Goal: Information Seeking & Learning: Check status

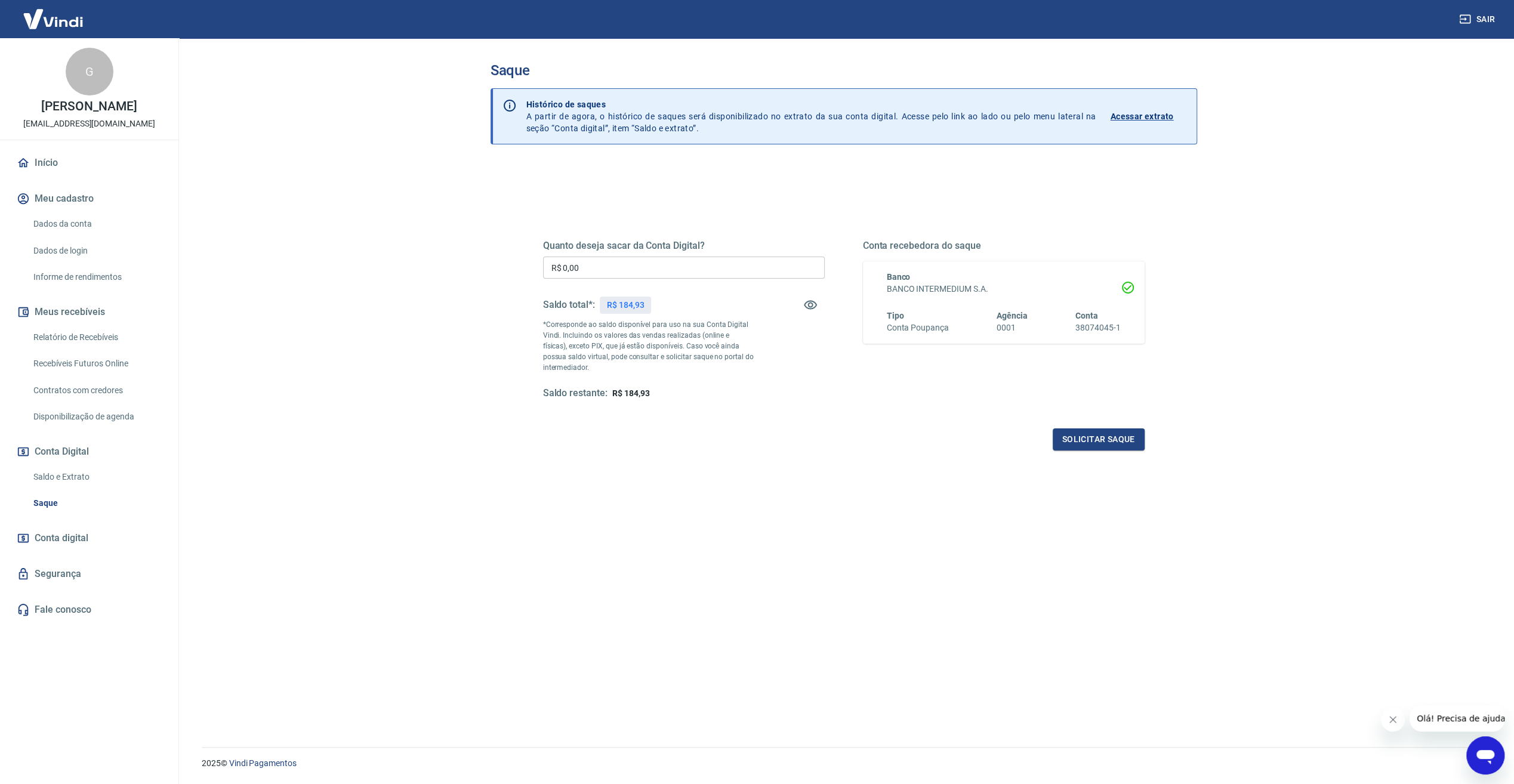
click at [81, 224] on link "Dados da conta" at bounding box center [96, 224] width 135 height 25
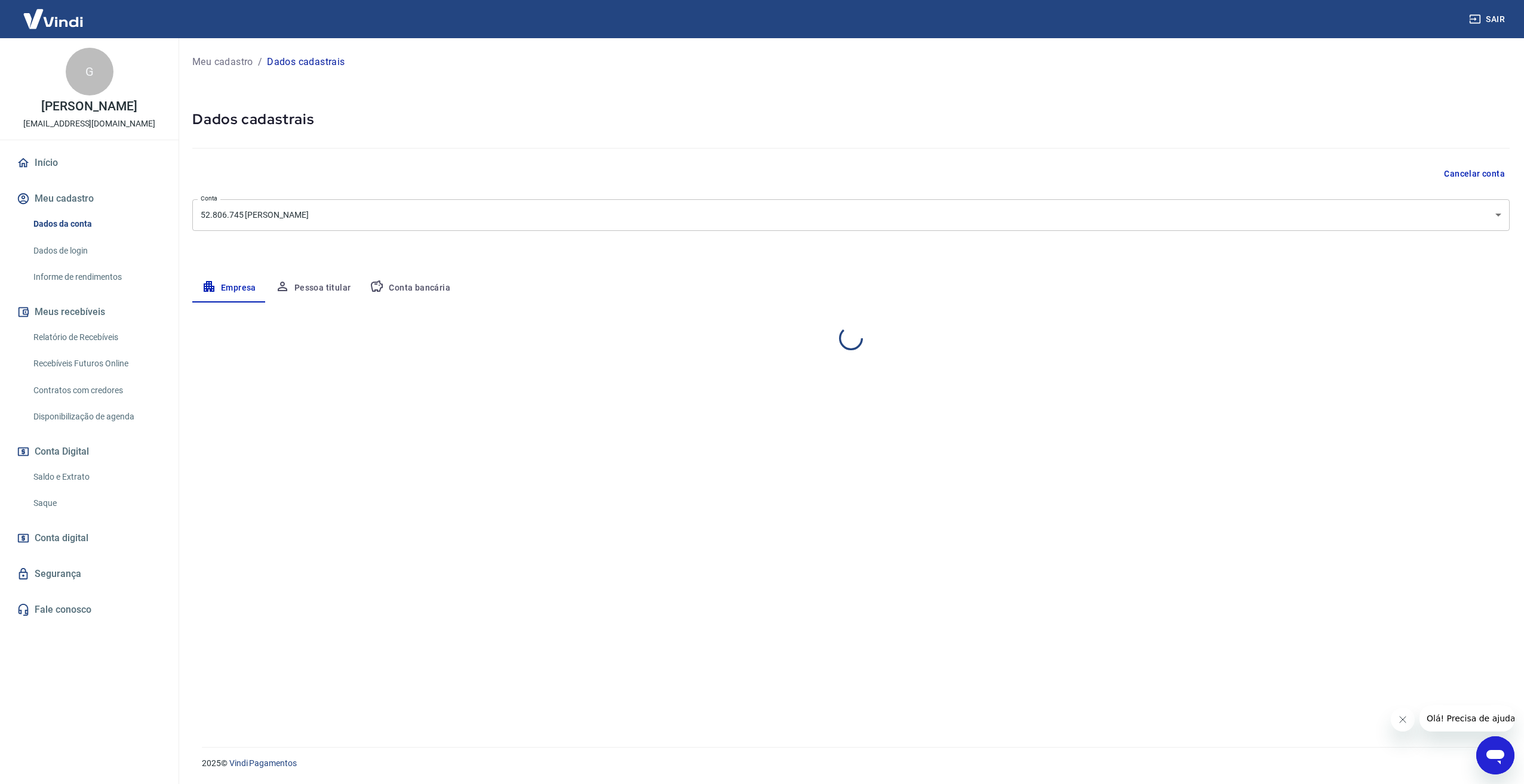
select select "SP"
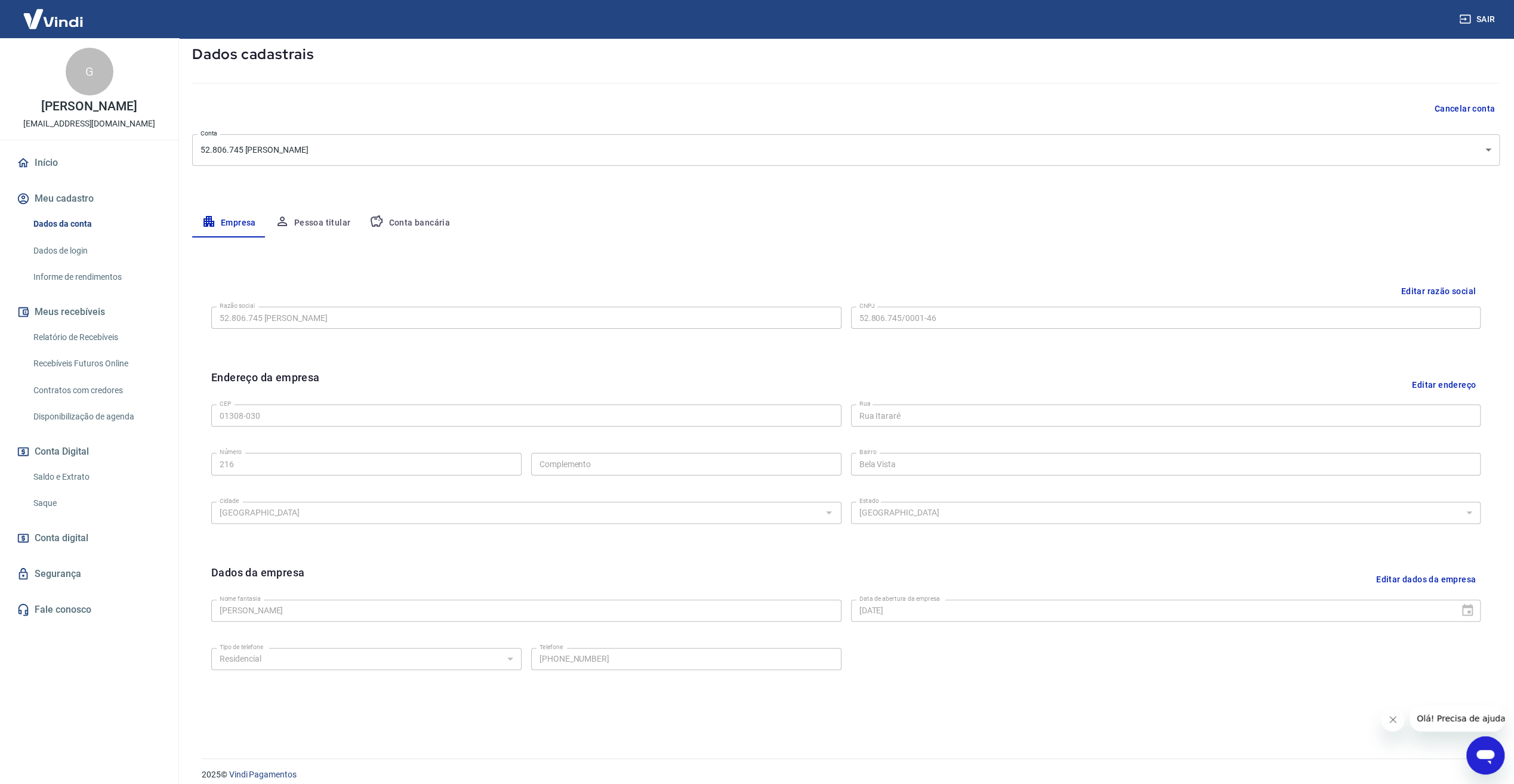
scroll to position [76, 0]
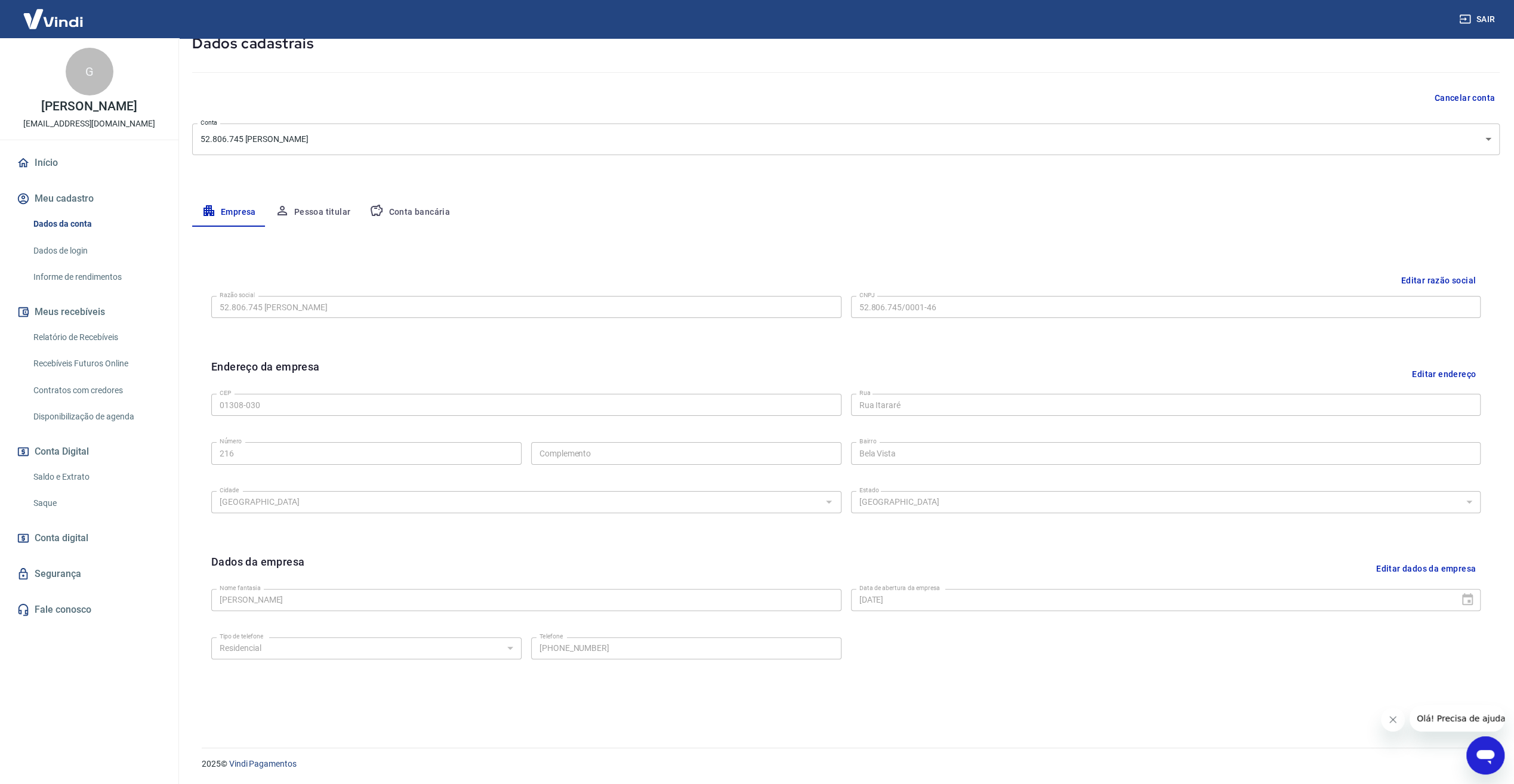
click at [421, 210] on button "Conta bancária" at bounding box center [409, 212] width 100 height 28
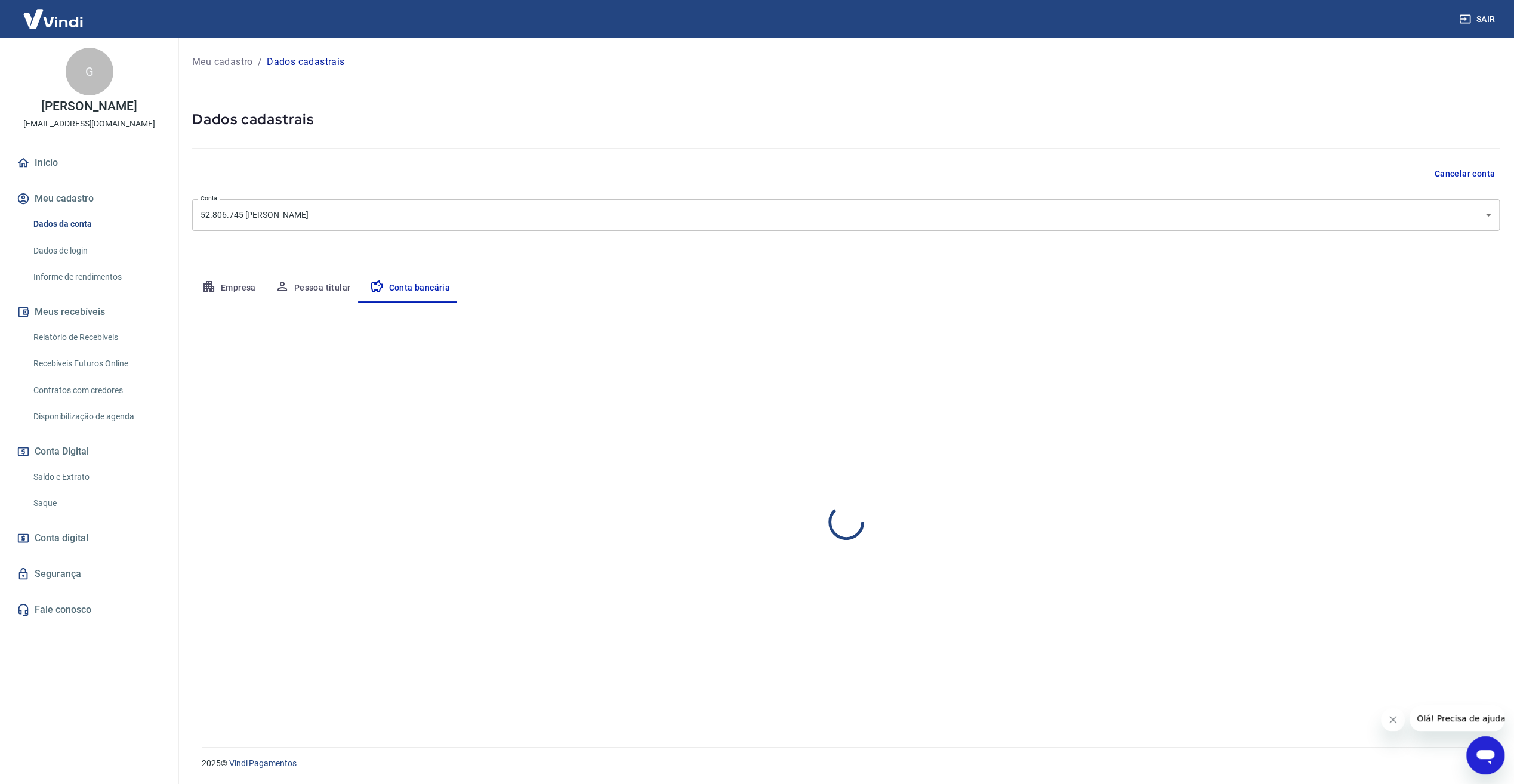
scroll to position [0, 0]
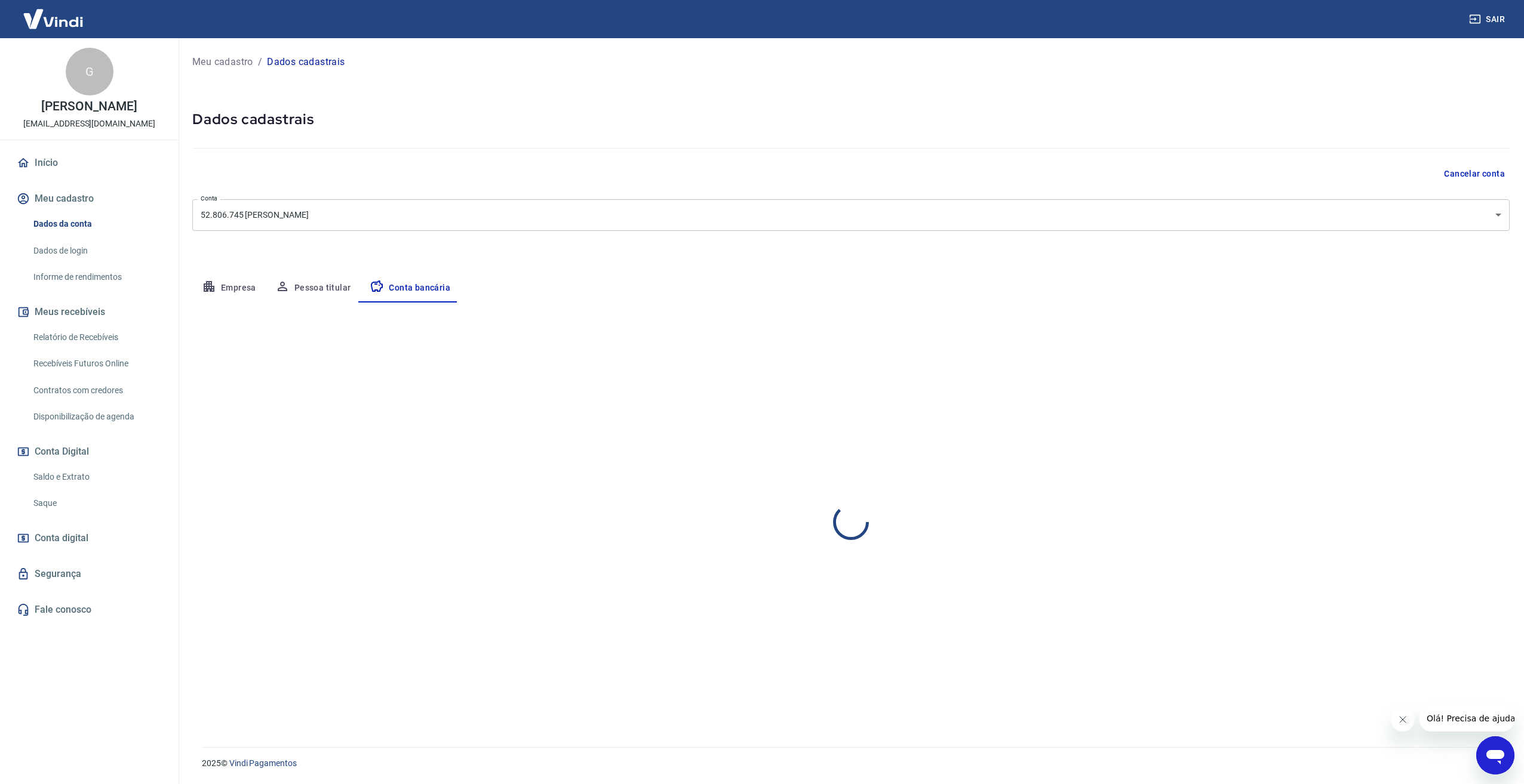
select select "3"
click at [314, 283] on button "Pessoa titular" at bounding box center [313, 287] width 95 height 28
click at [224, 295] on button "Empresa" at bounding box center [229, 287] width 73 height 28
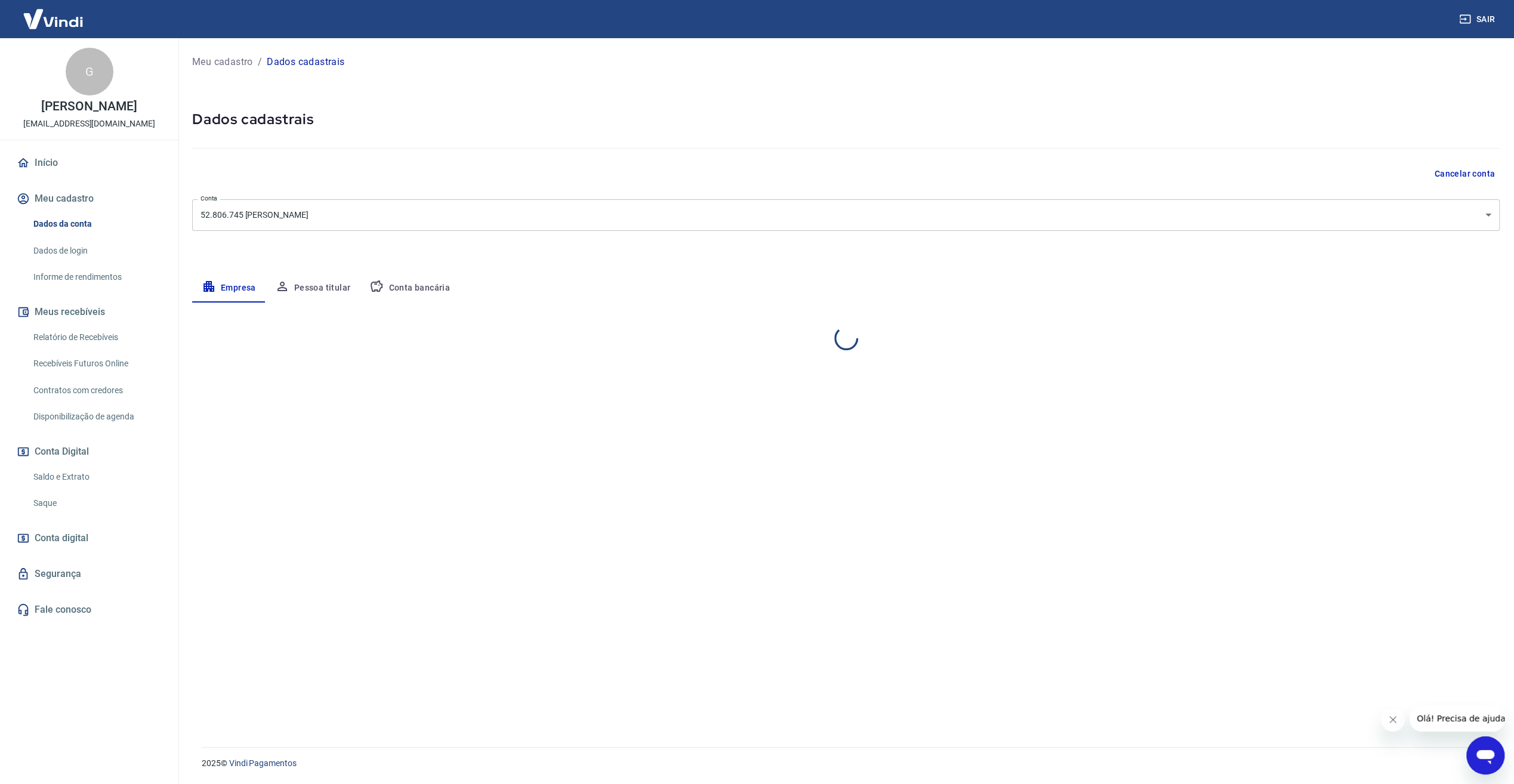
select select "SP"
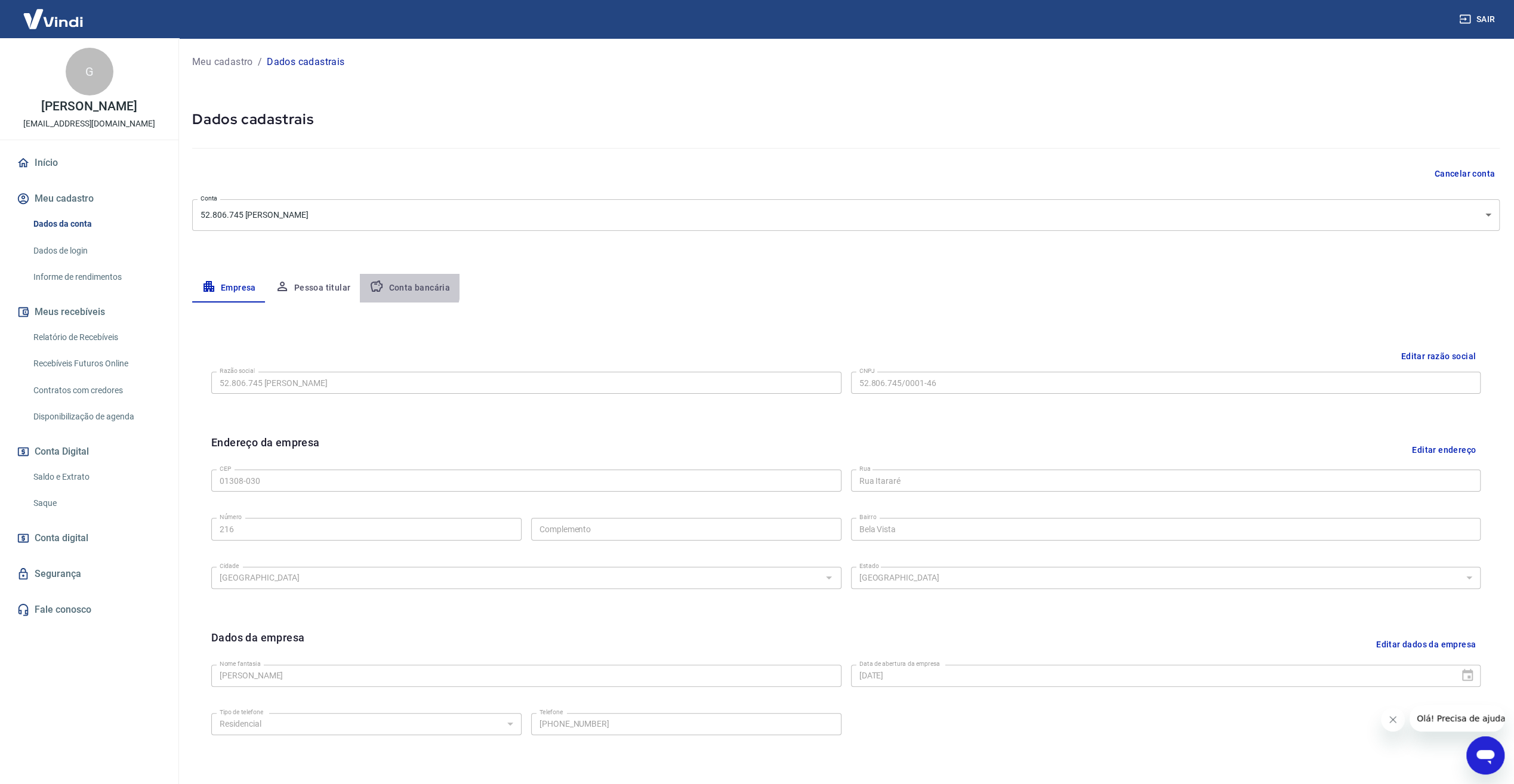
click at [387, 285] on button "Conta bancária" at bounding box center [409, 287] width 100 height 28
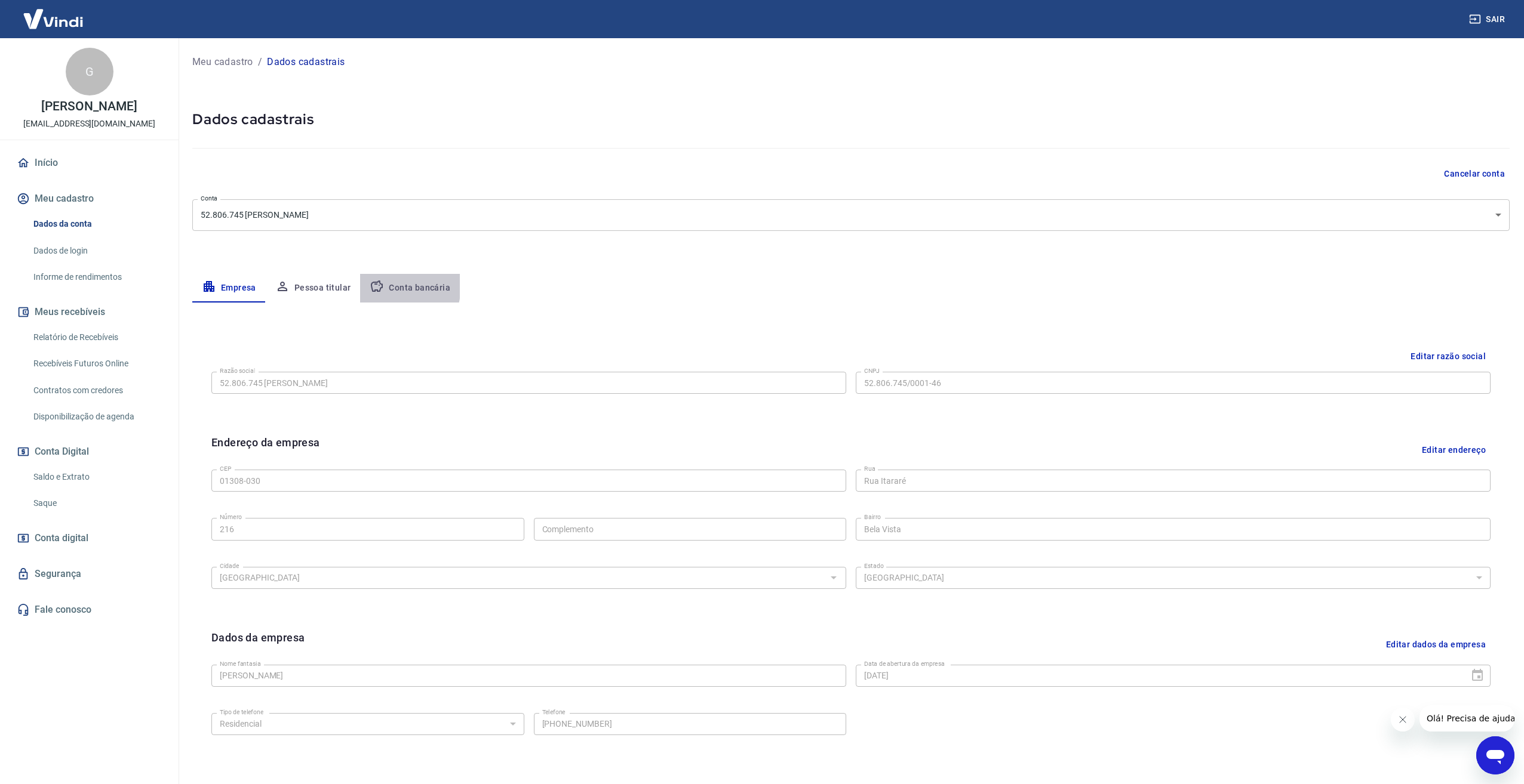
select select "3"
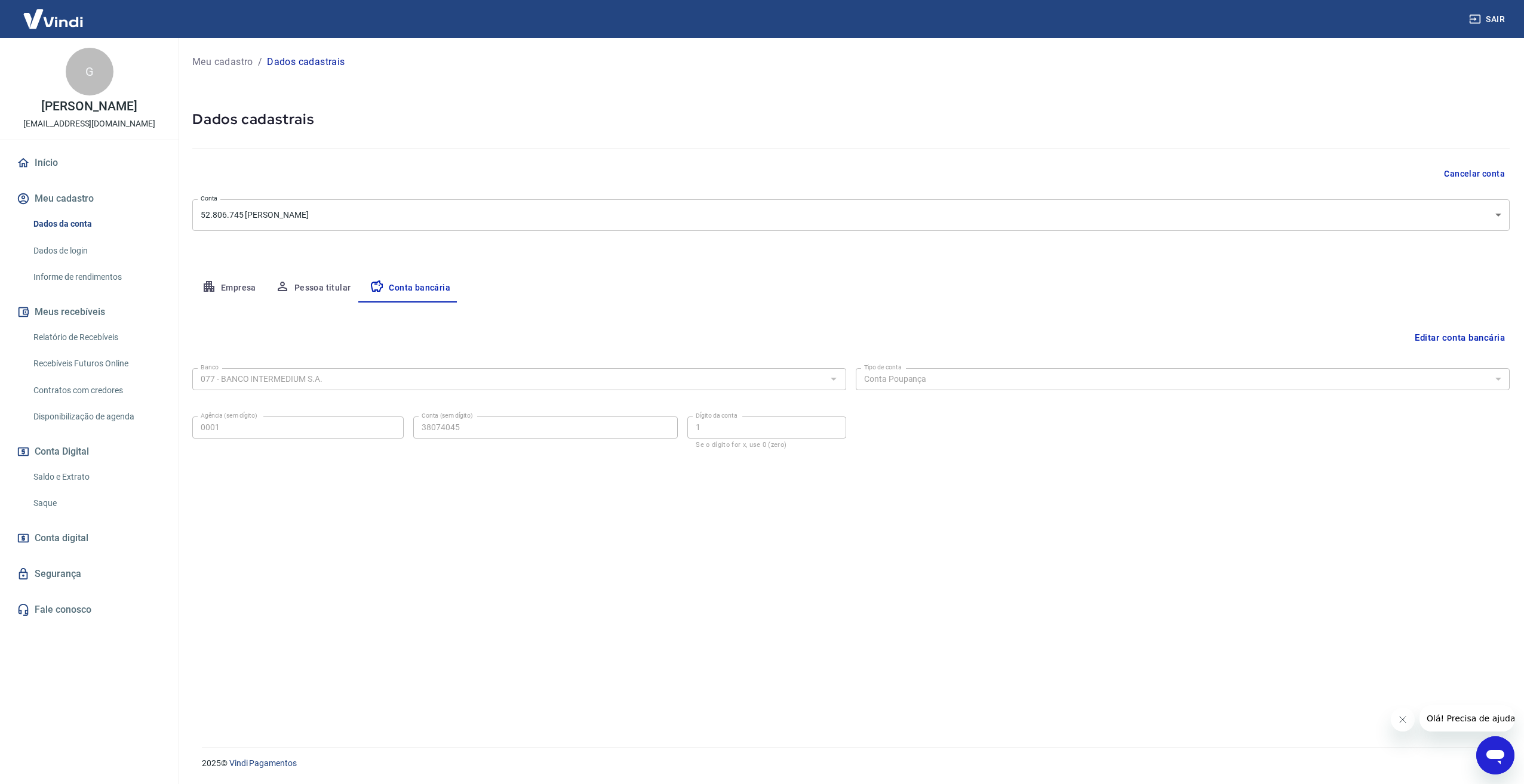
click at [232, 285] on button "Empresa" at bounding box center [229, 287] width 73 height 28
select select "SP"
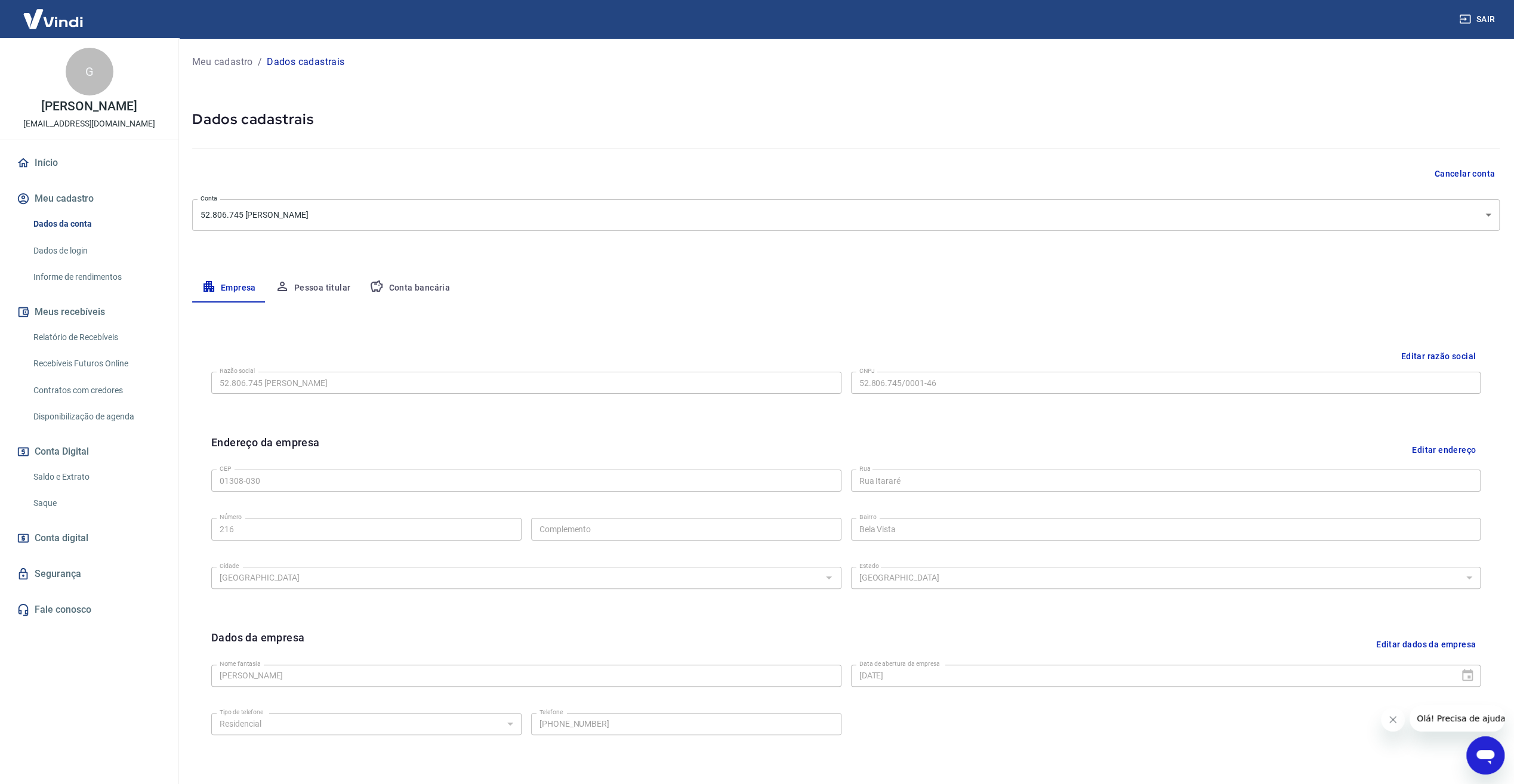
click at [85, 469] on link "Saldo e Extrato" at bounding box center [96, 477] width 135 height 25
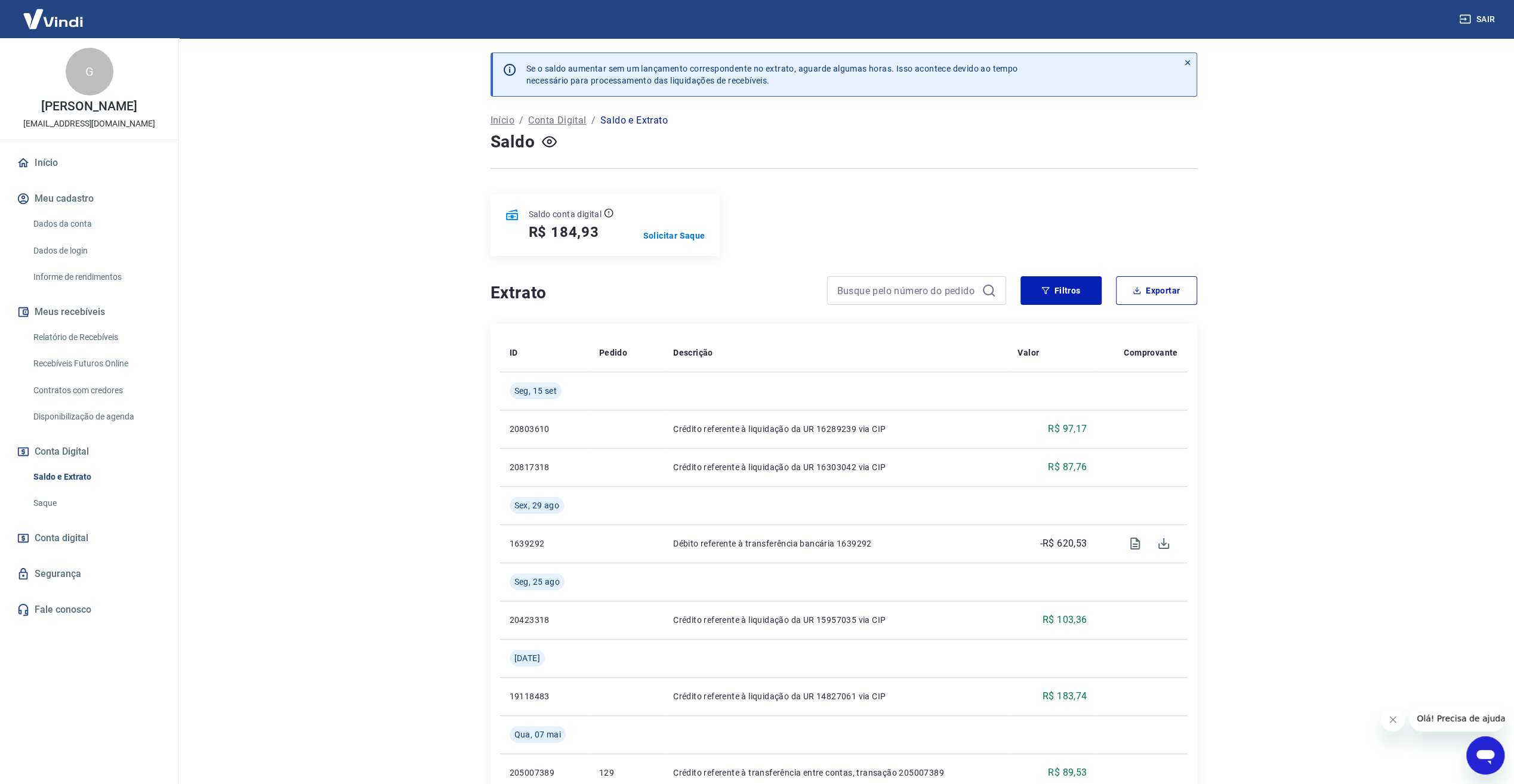
click at [56, 501] on link "Saque" at bounding box center [96, 503] width 135 height 25
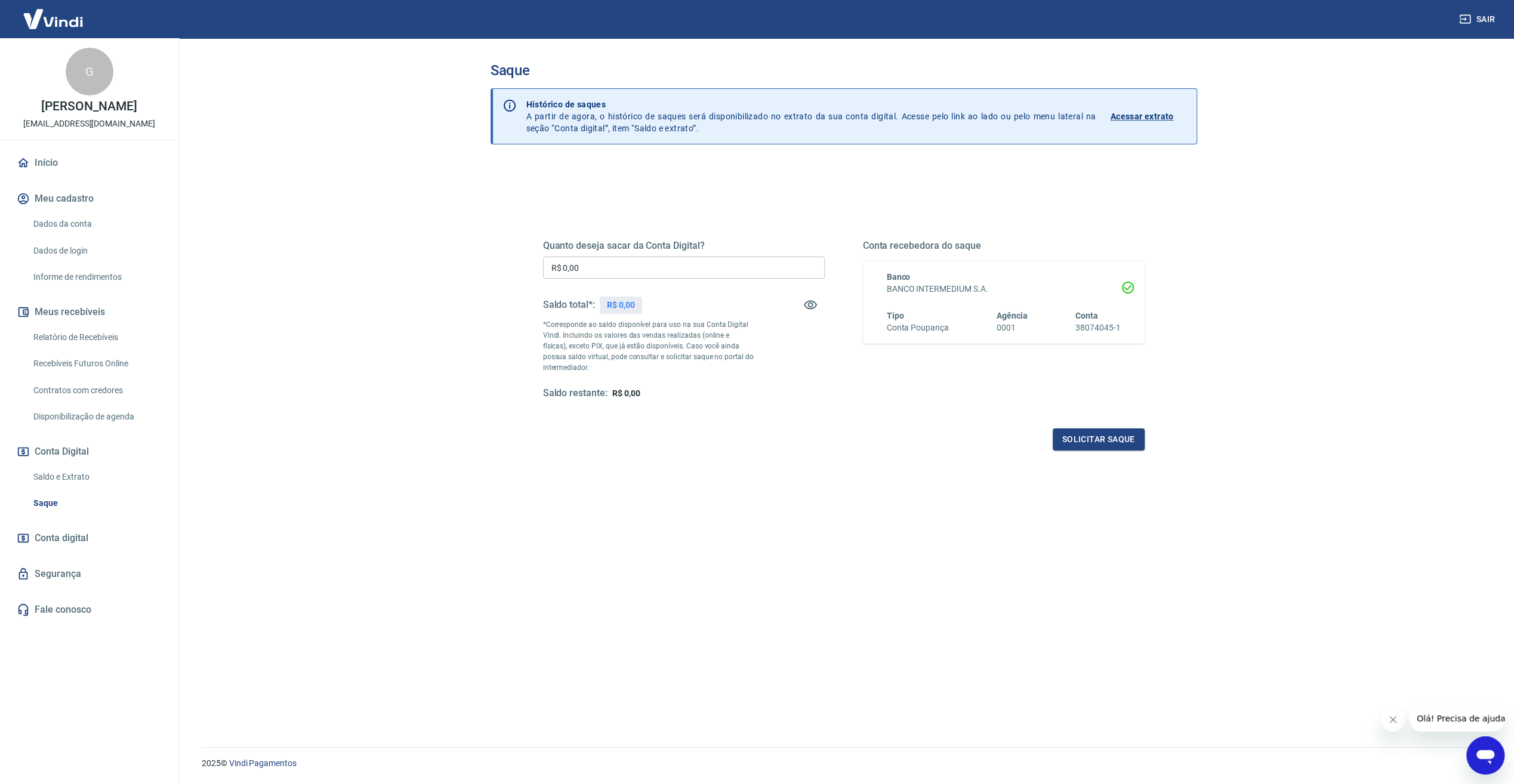
click at [76, 474] on link "Saldo e Extrato" at bounding box center [96, 477] width 135 height 25
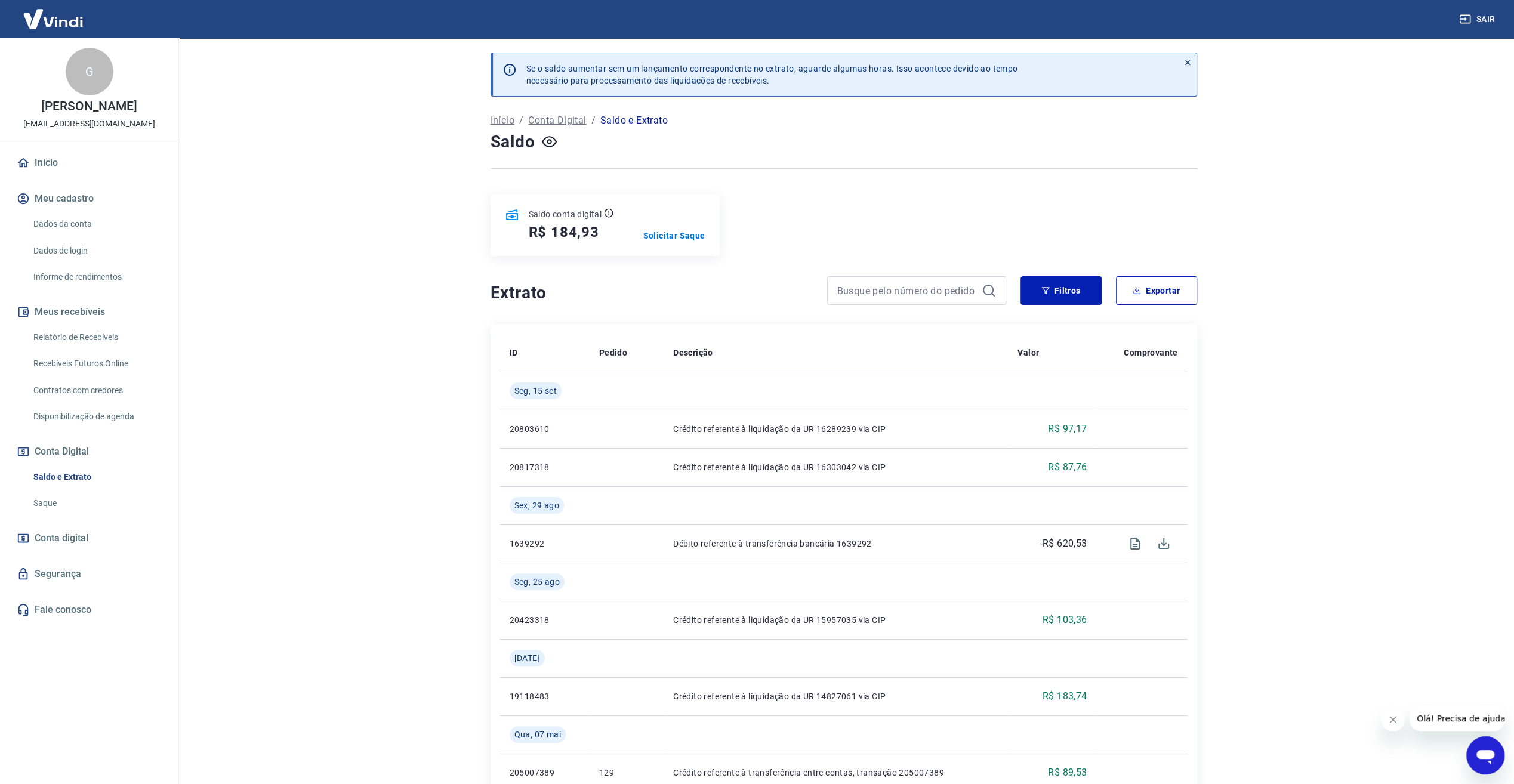
click at [74, 532] on span "Conta digital" at bounding box center [61, 538] width 54 height 16
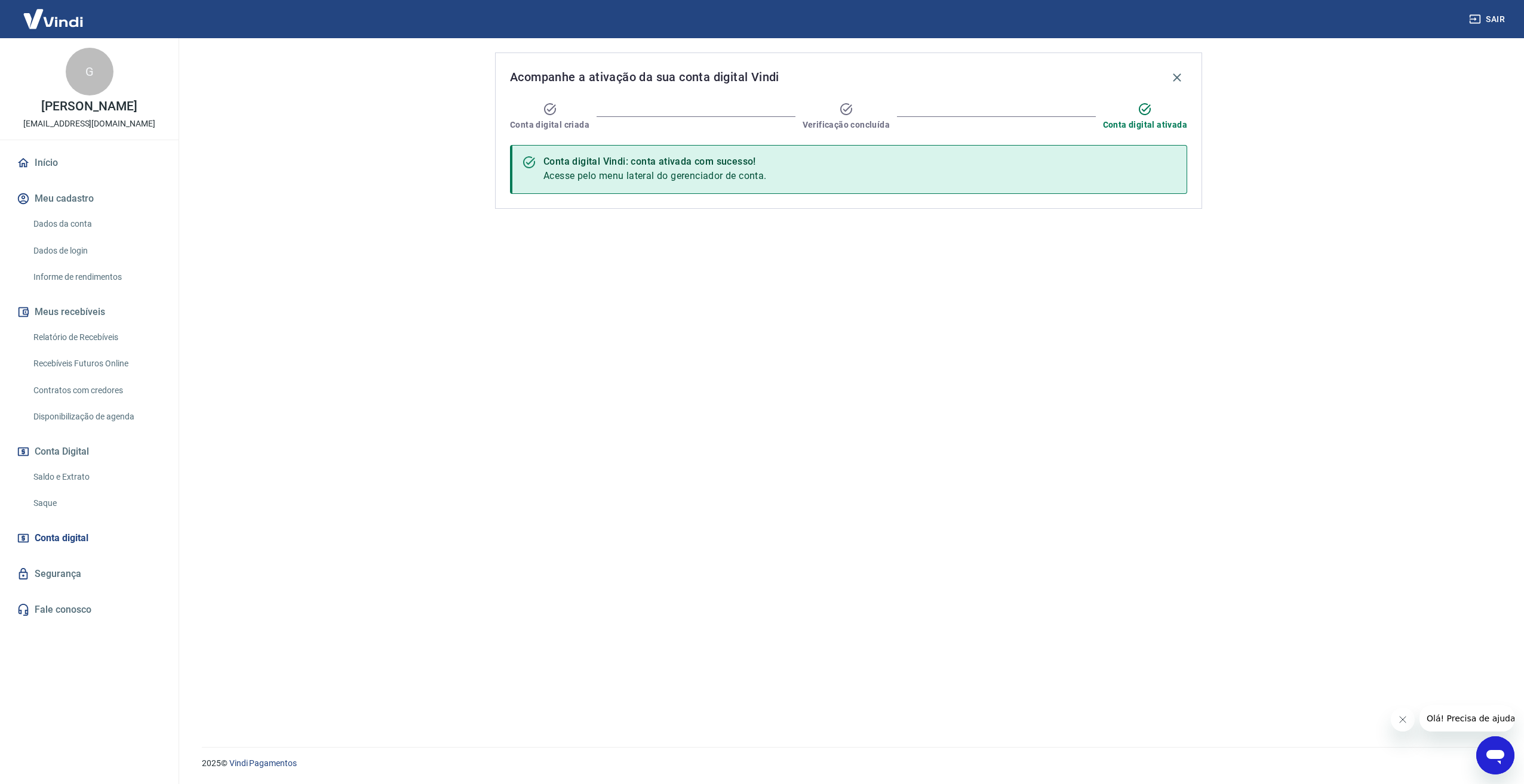
click at [61, 486] on link "Saldo e Extrato" at bounding box center [96, 477] width 135 height 25
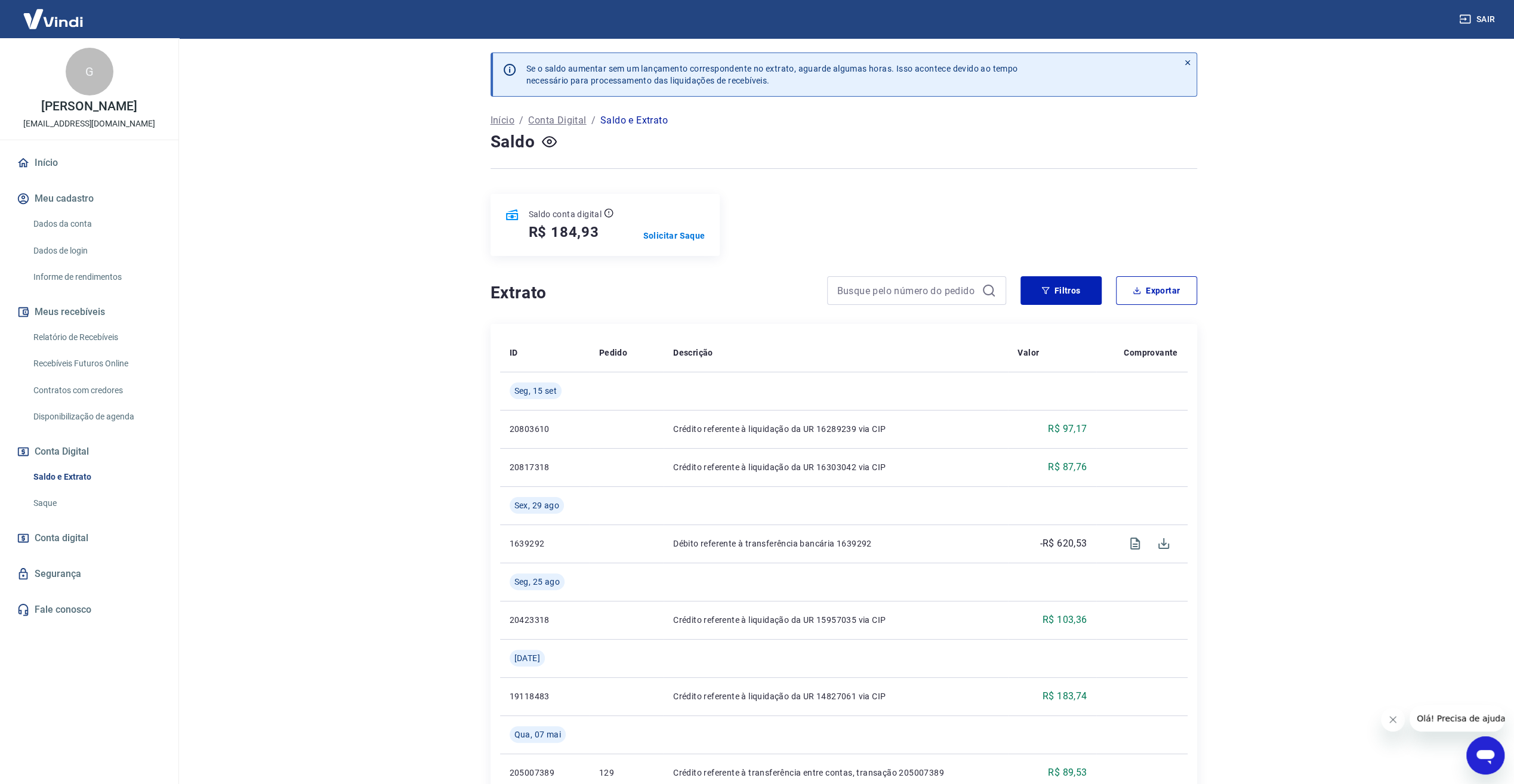
click at [80, 225] on link "Dados da conta" at bounding box center [96, 224] width 135 height 25
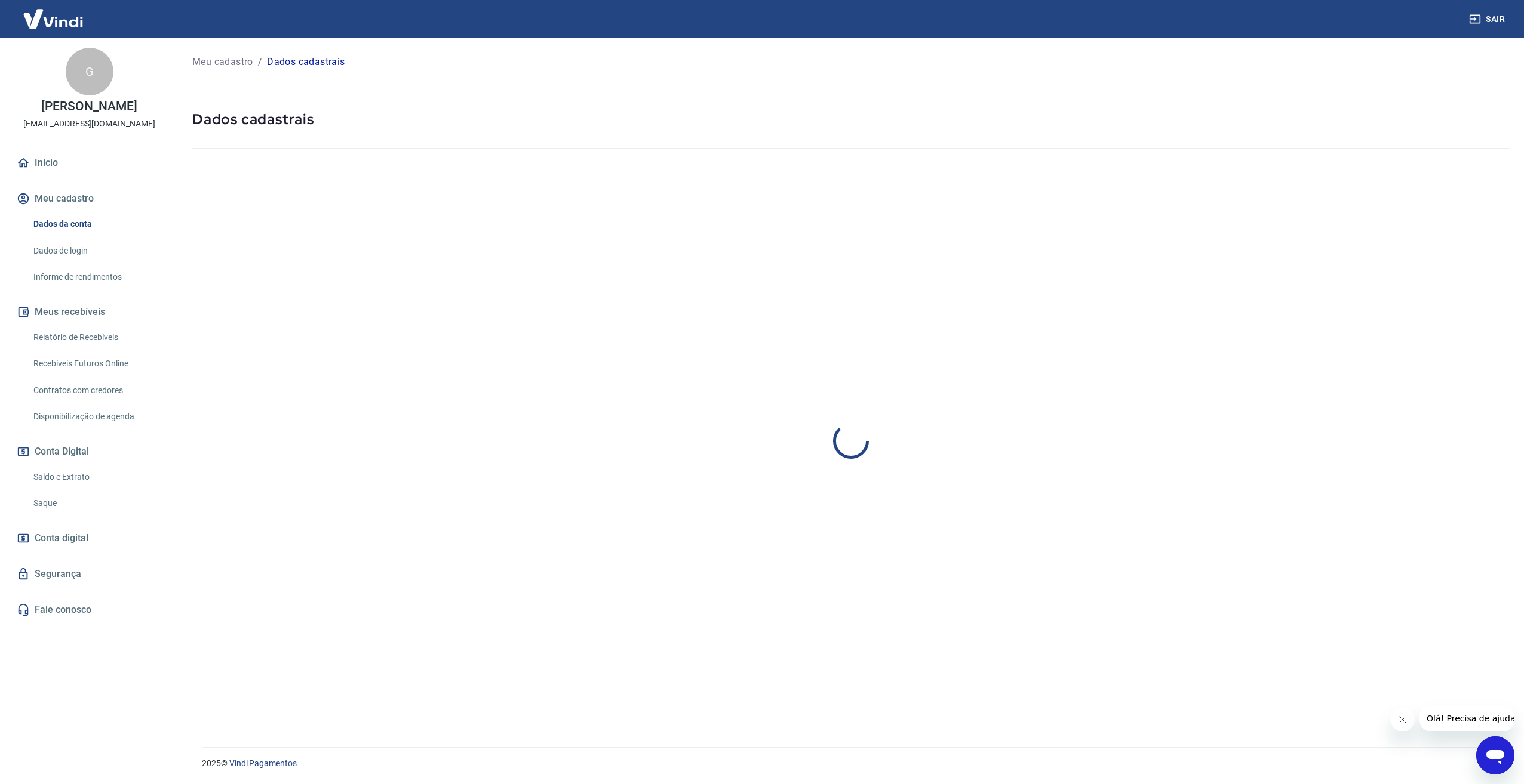
select select "SP"
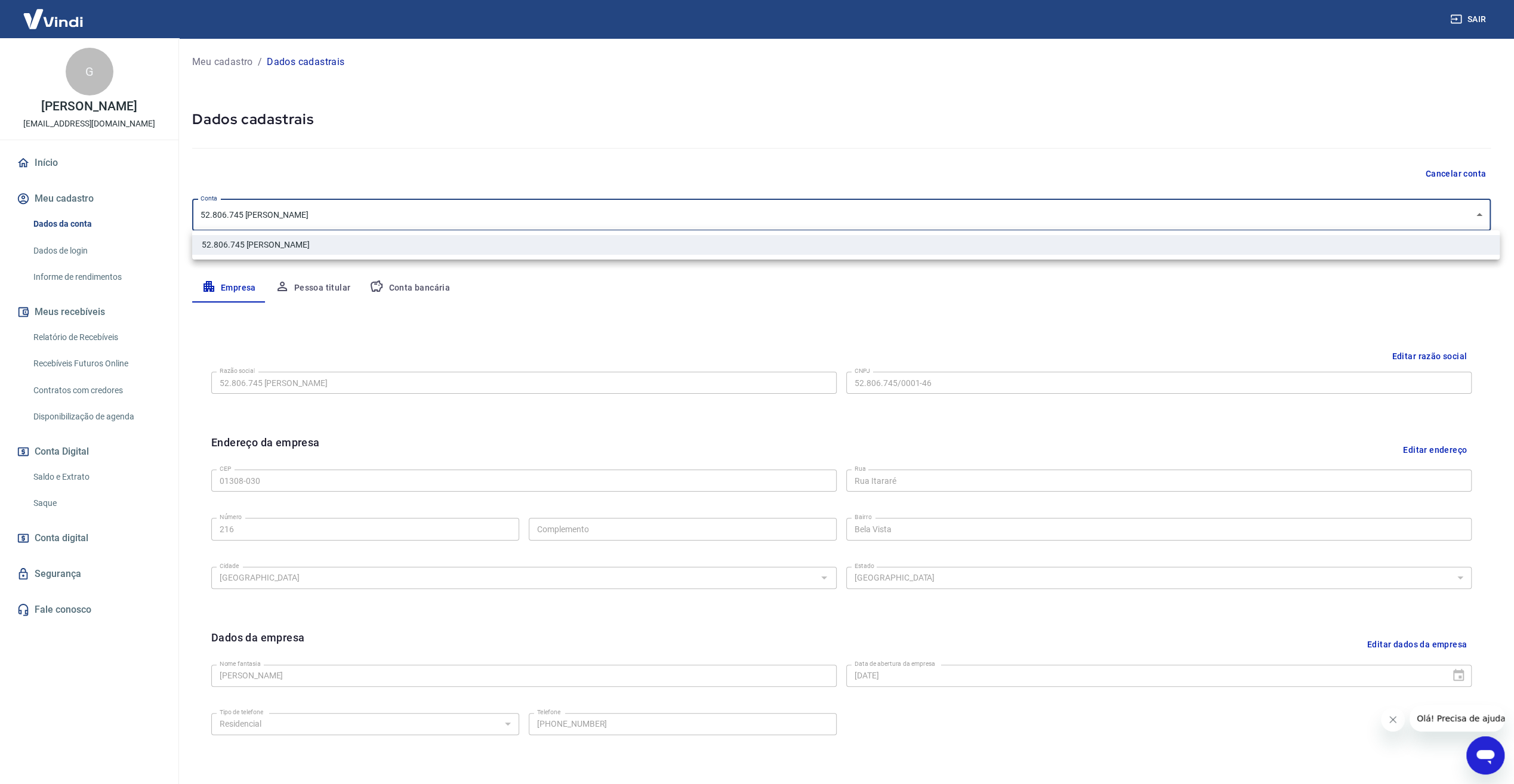
click at [1475, 207] on body "Sair G Gabriel Djerson graecustore@gmail.com Início Meu cadastro Dados da conta…" at bounding box center [757, 392] width 1514 height 784
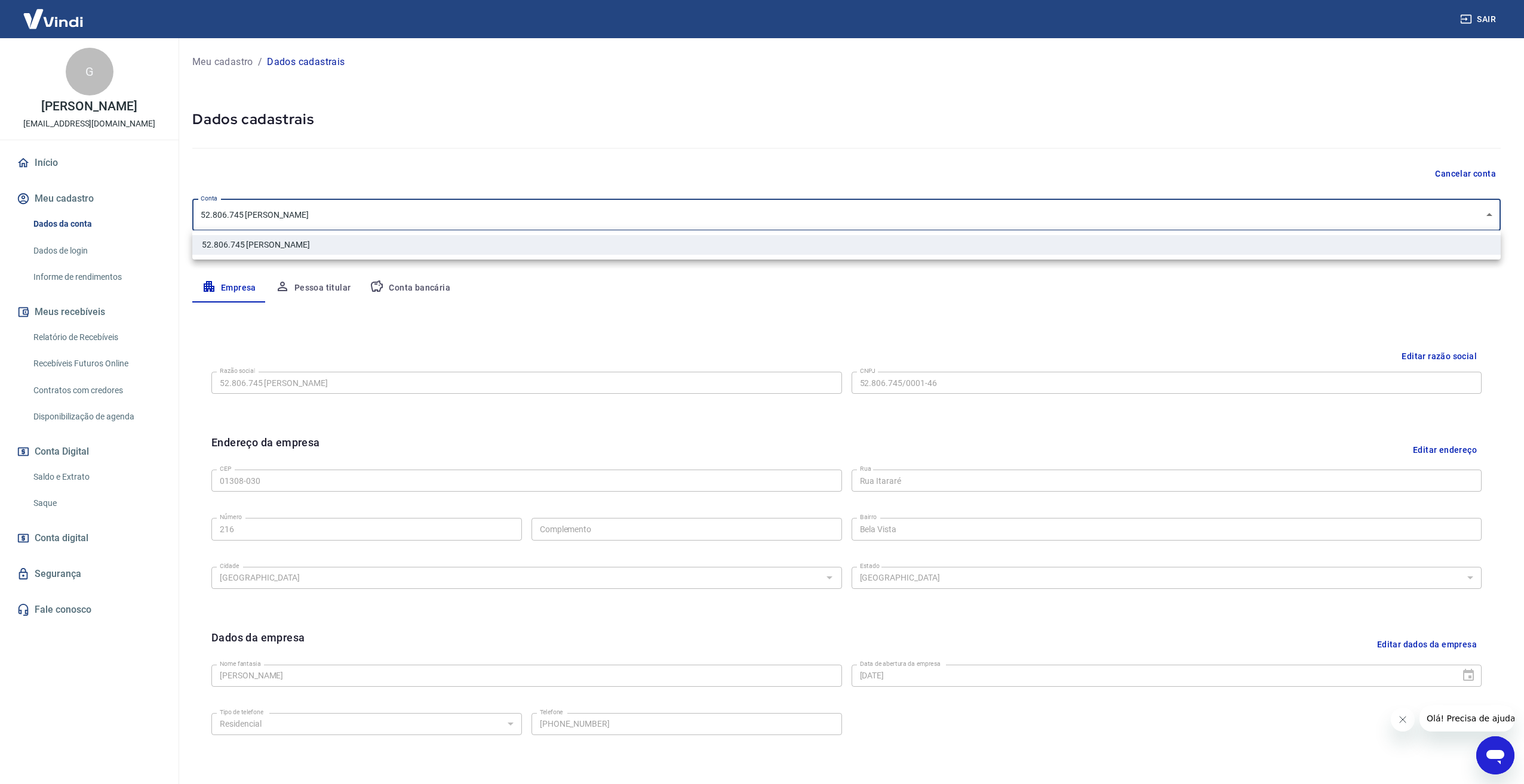
click at [1110, 310] on div at bounding box center [762, 392] width 1524 height 784
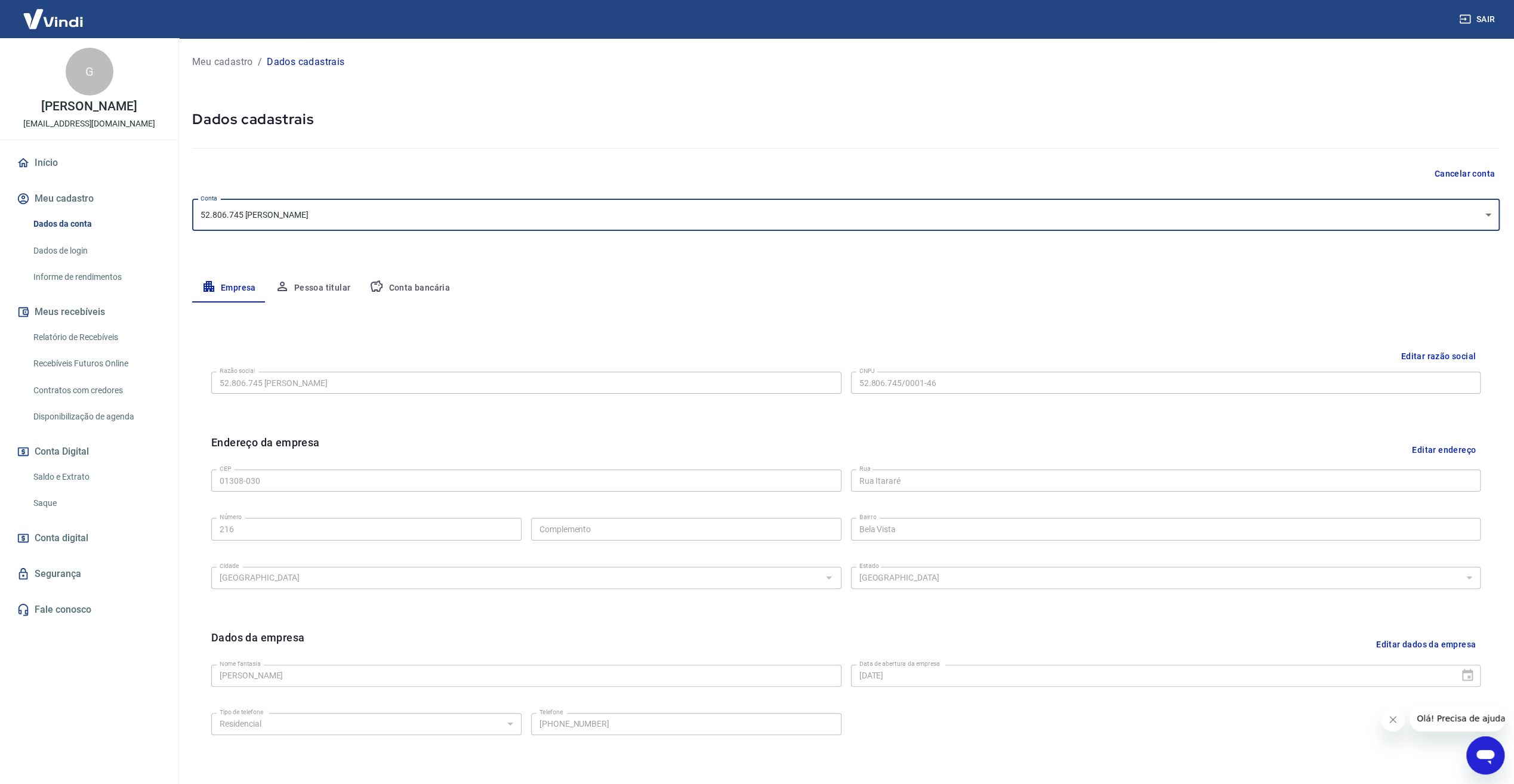
click at [55, 166] on link "Início" at bounding box center [90, 163] width 150 height 27
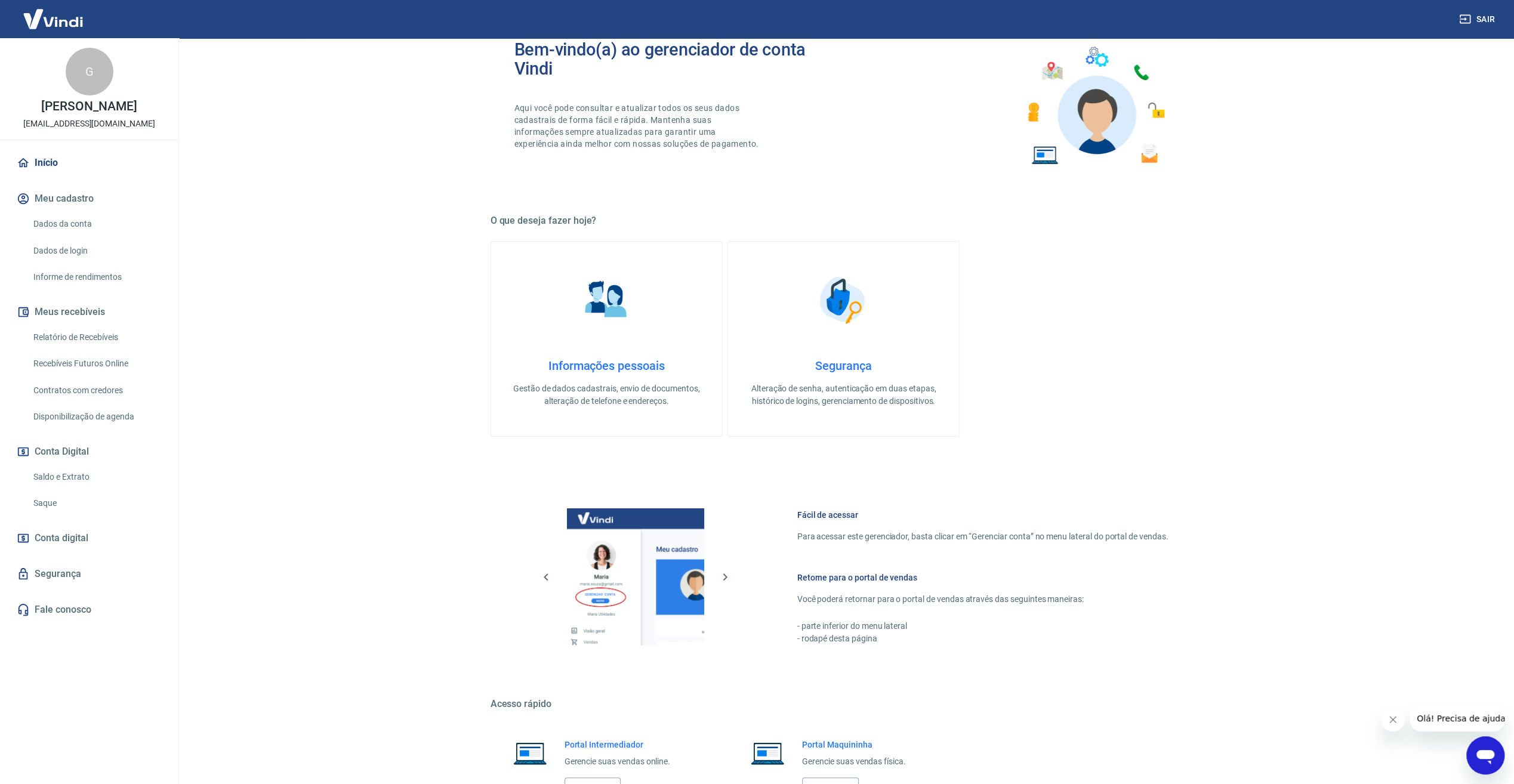
scroll to position [145, 0]
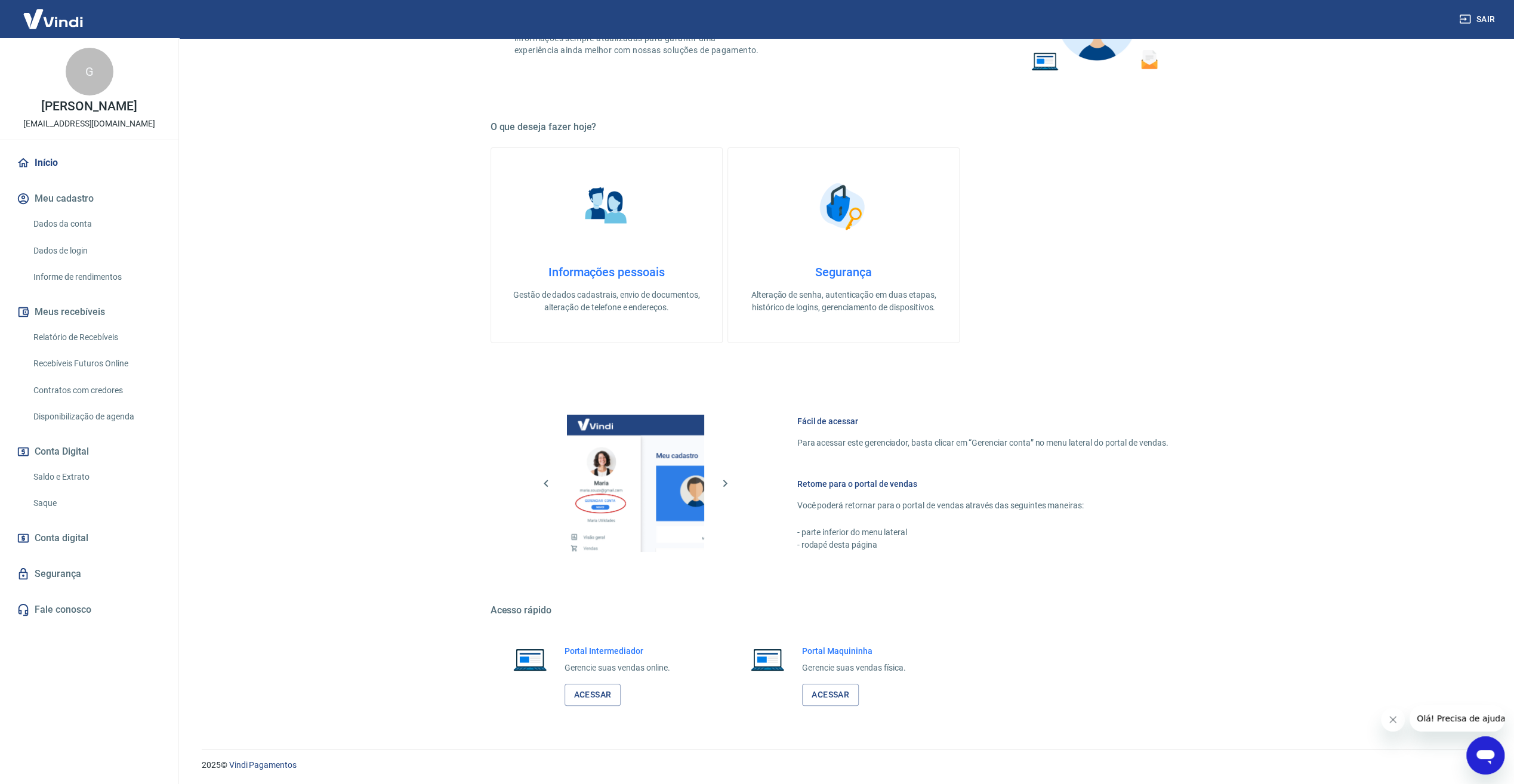
click at [68, 226] on link "Dados da conta" at bounding box center [96, 224] width 135 height 25
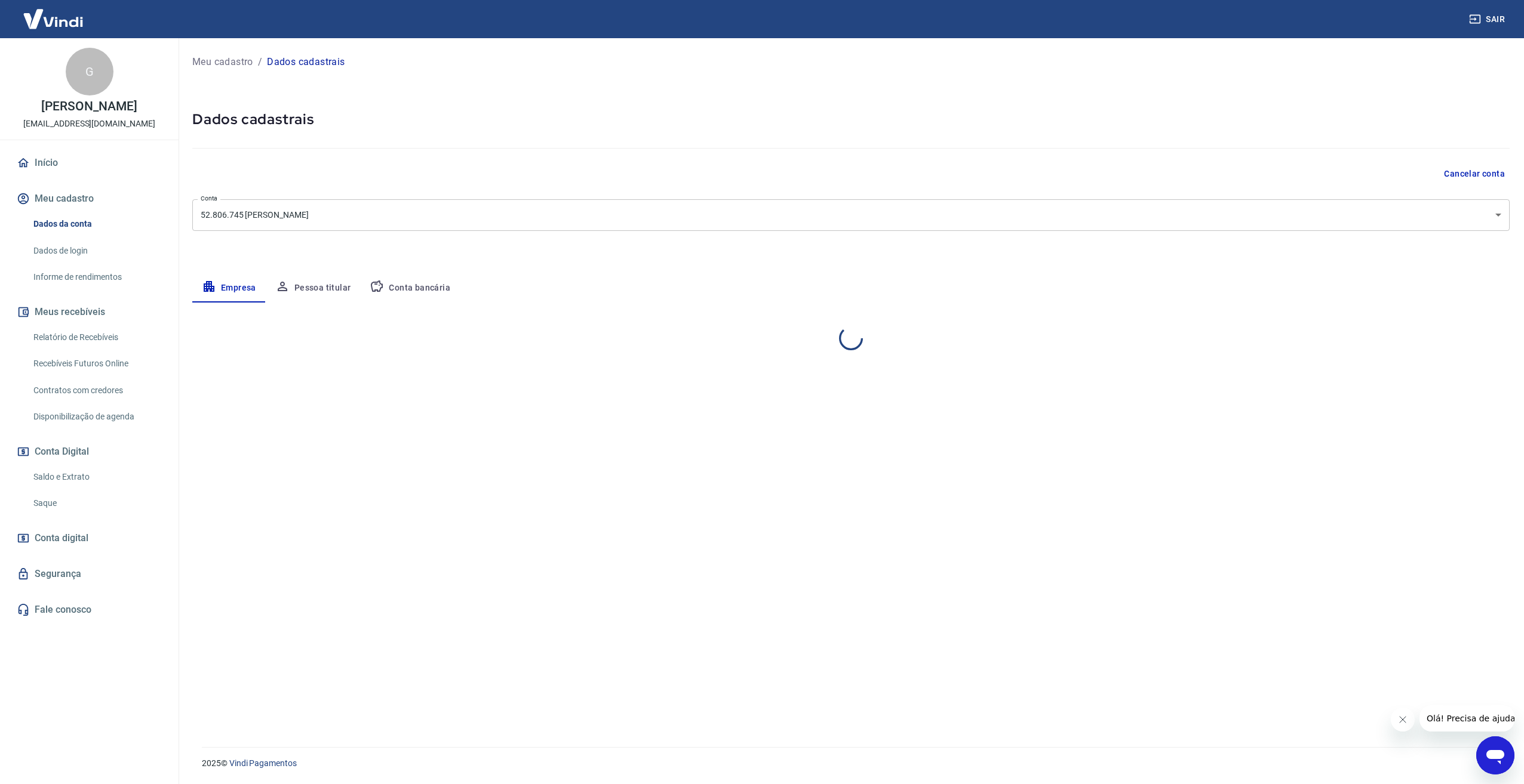
select select "SP"
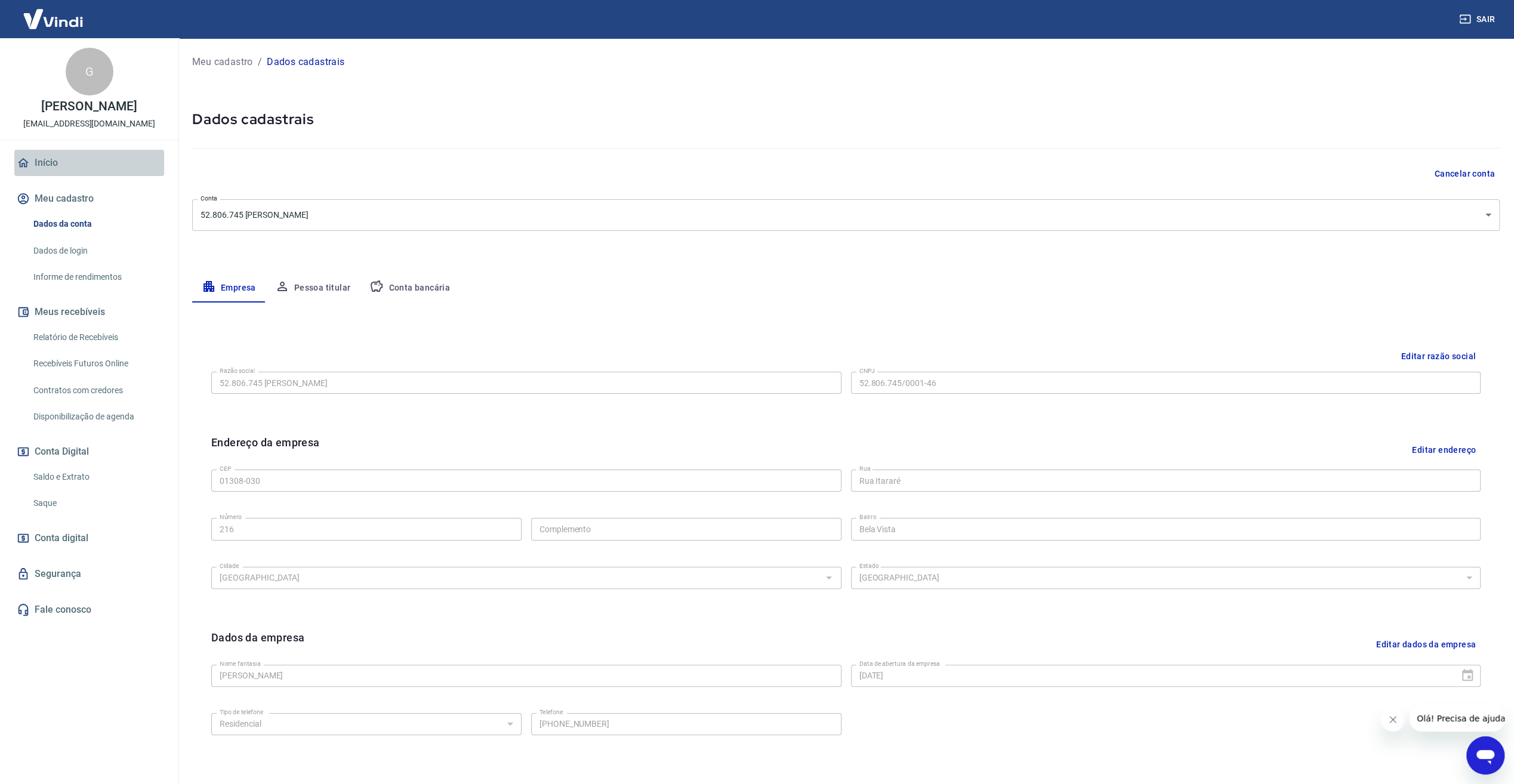
click at [49, 161] on link "Início" at bounding box center [90, 163] width 150 height 27
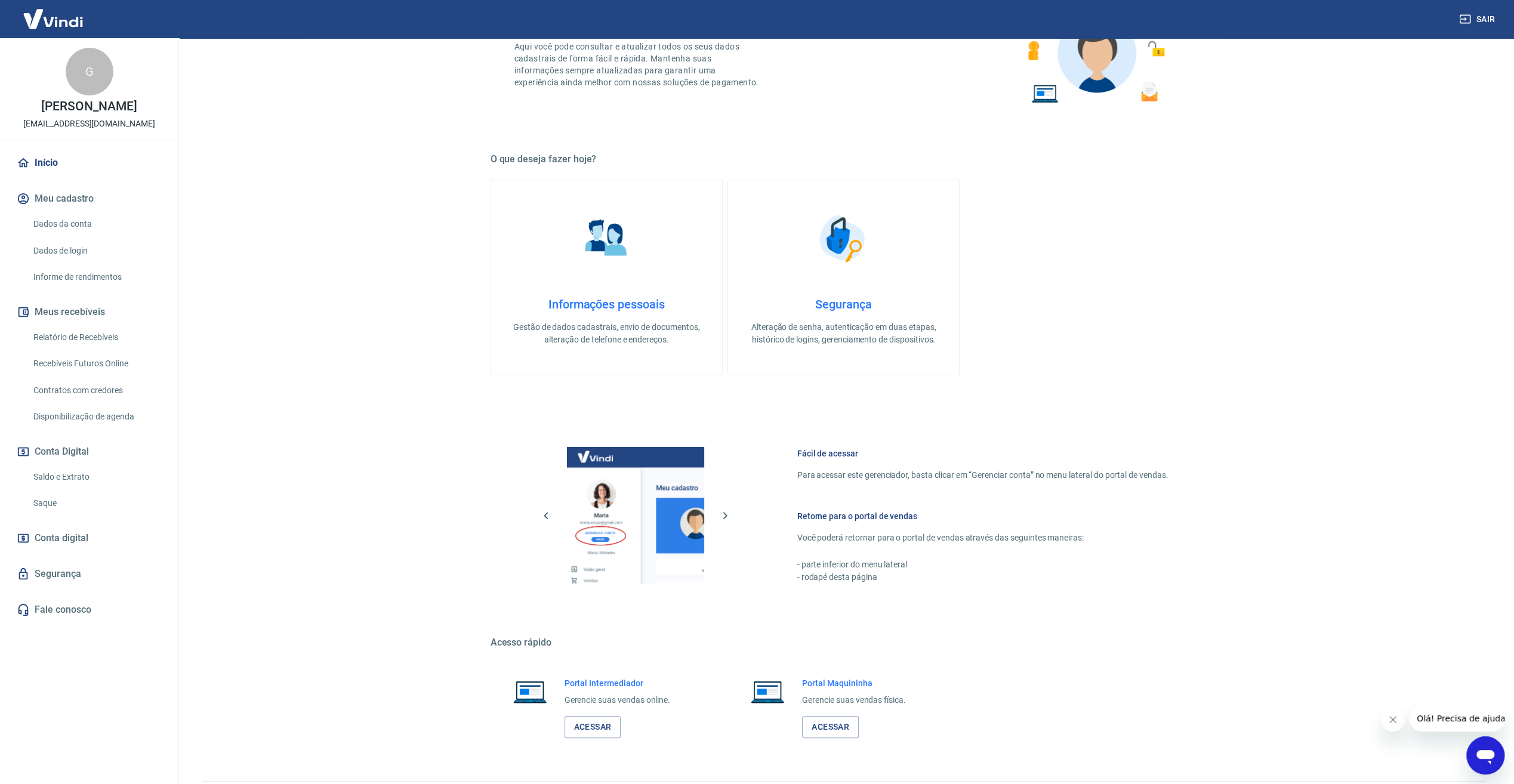
scroll to position [145, 0]
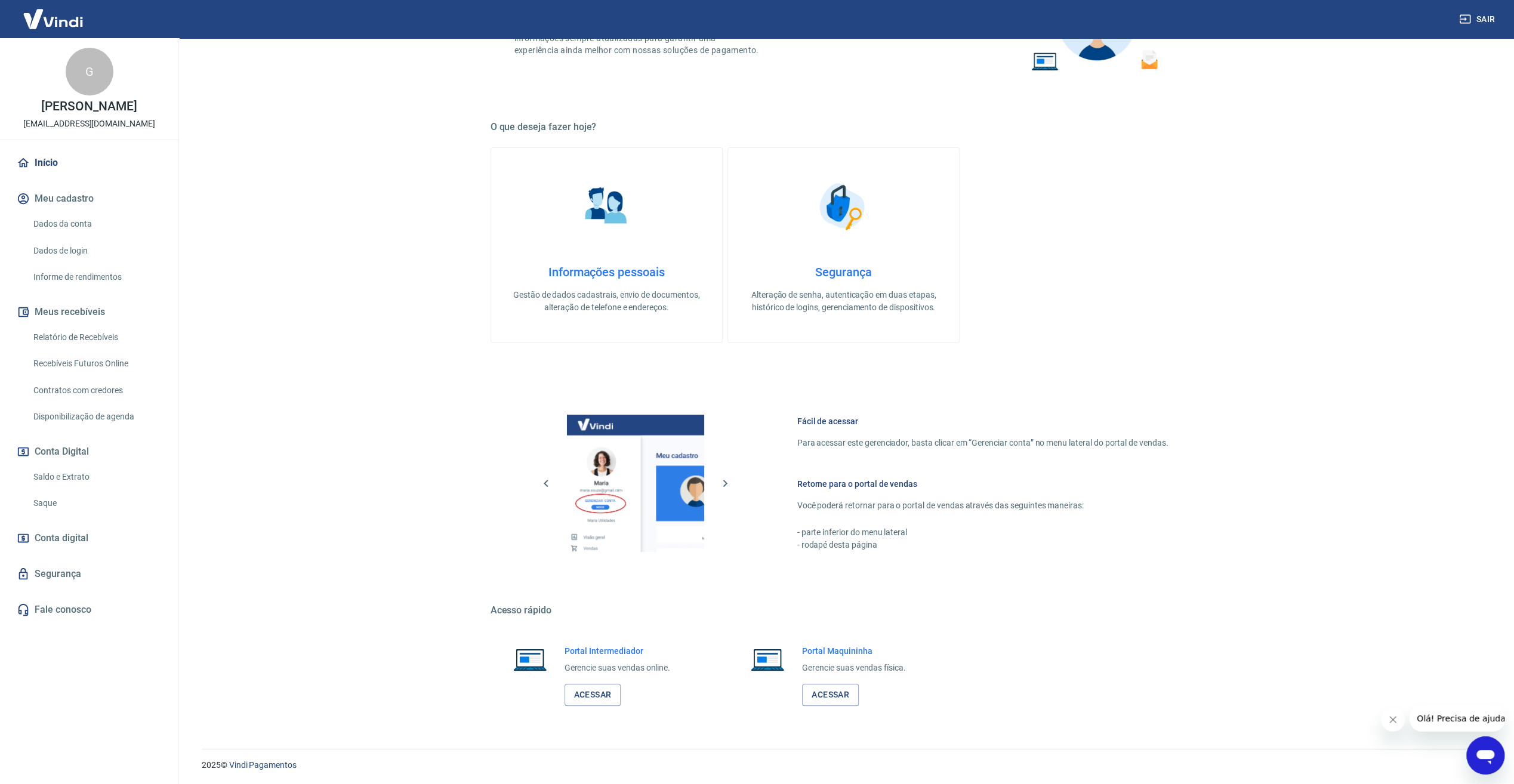
click at [87, 338] on link "Relatório de Recebíveis" at bounding box center [96, 337] width 135 height 25
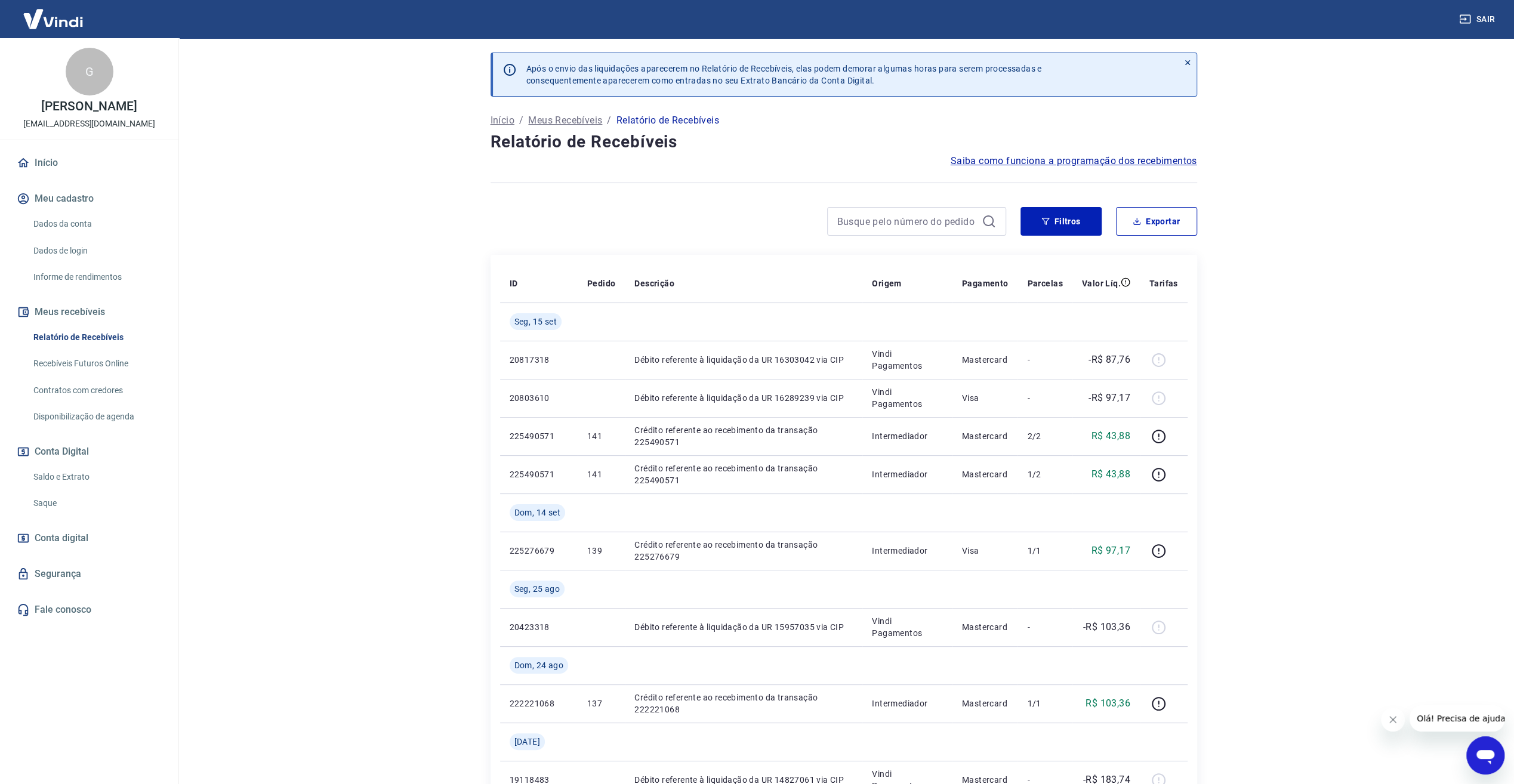
click at [87, 368] on link "Recebíveis Futuros Online" at bounding box center [96, 363] width 135 height 25
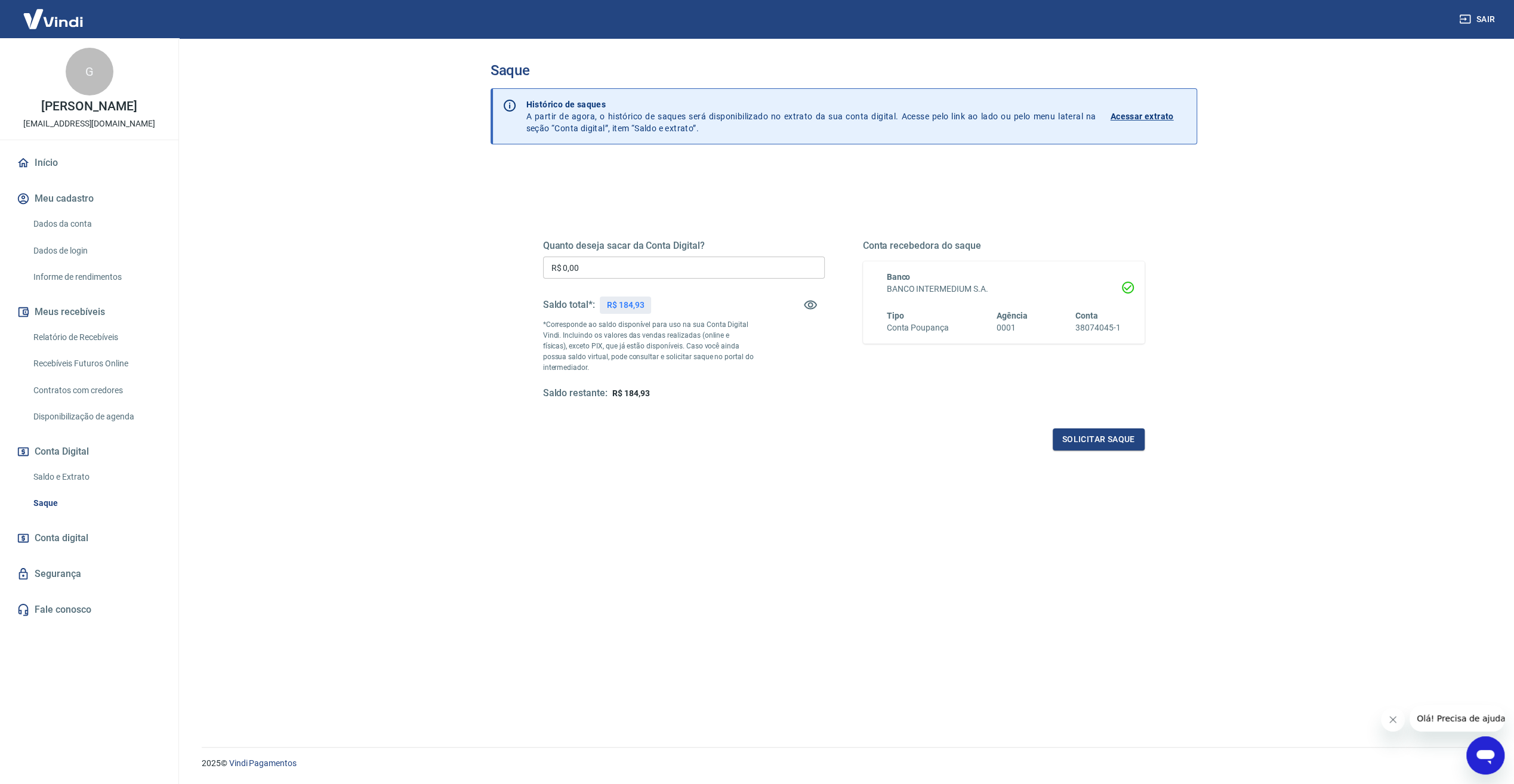
click at [42, 167] on link "Início" at bounding box center [90, 163] width 150 height 27
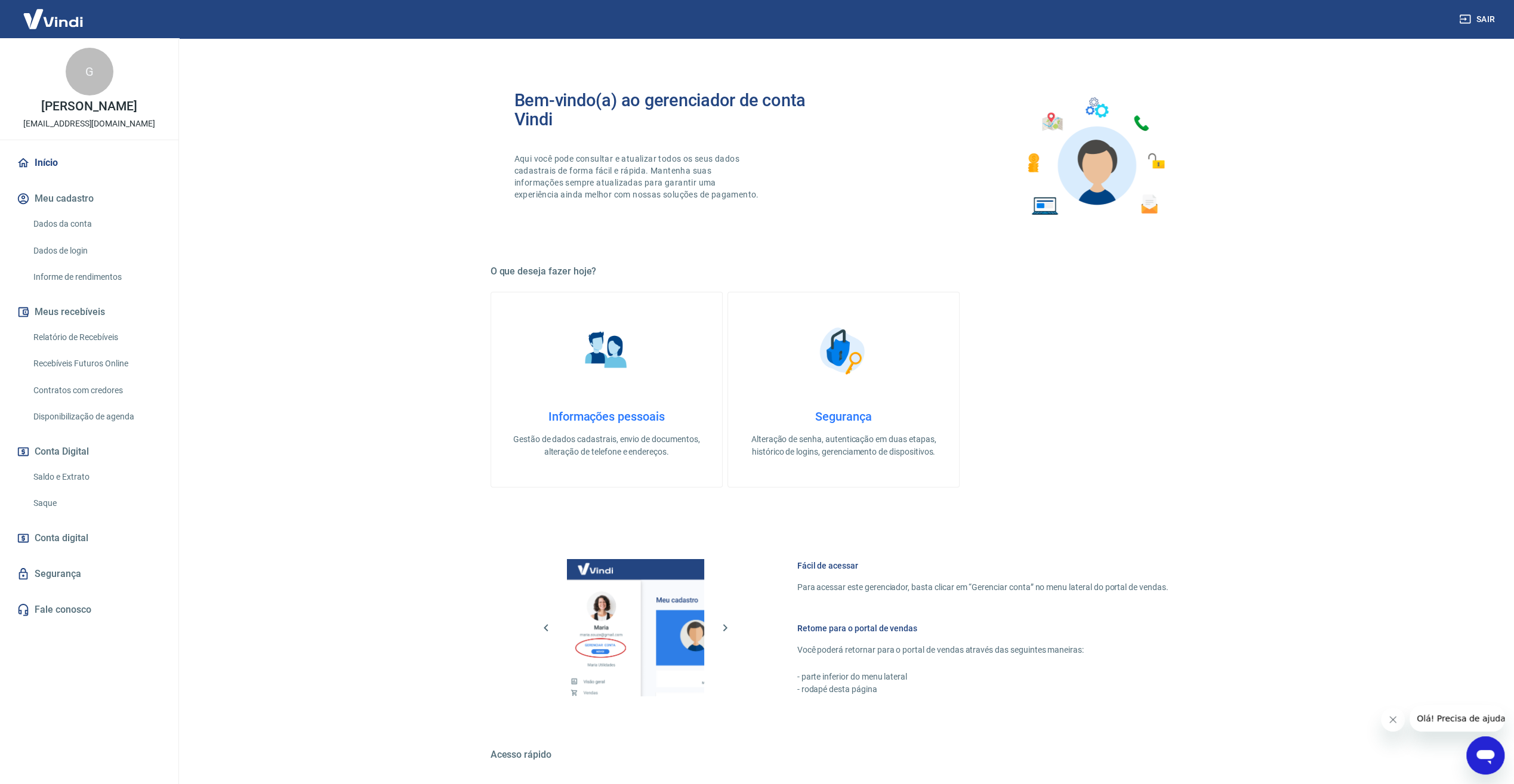
click at [72, 478] on link "Saldo e Extrato" at bounding box center [96, 477] width 135 height 25
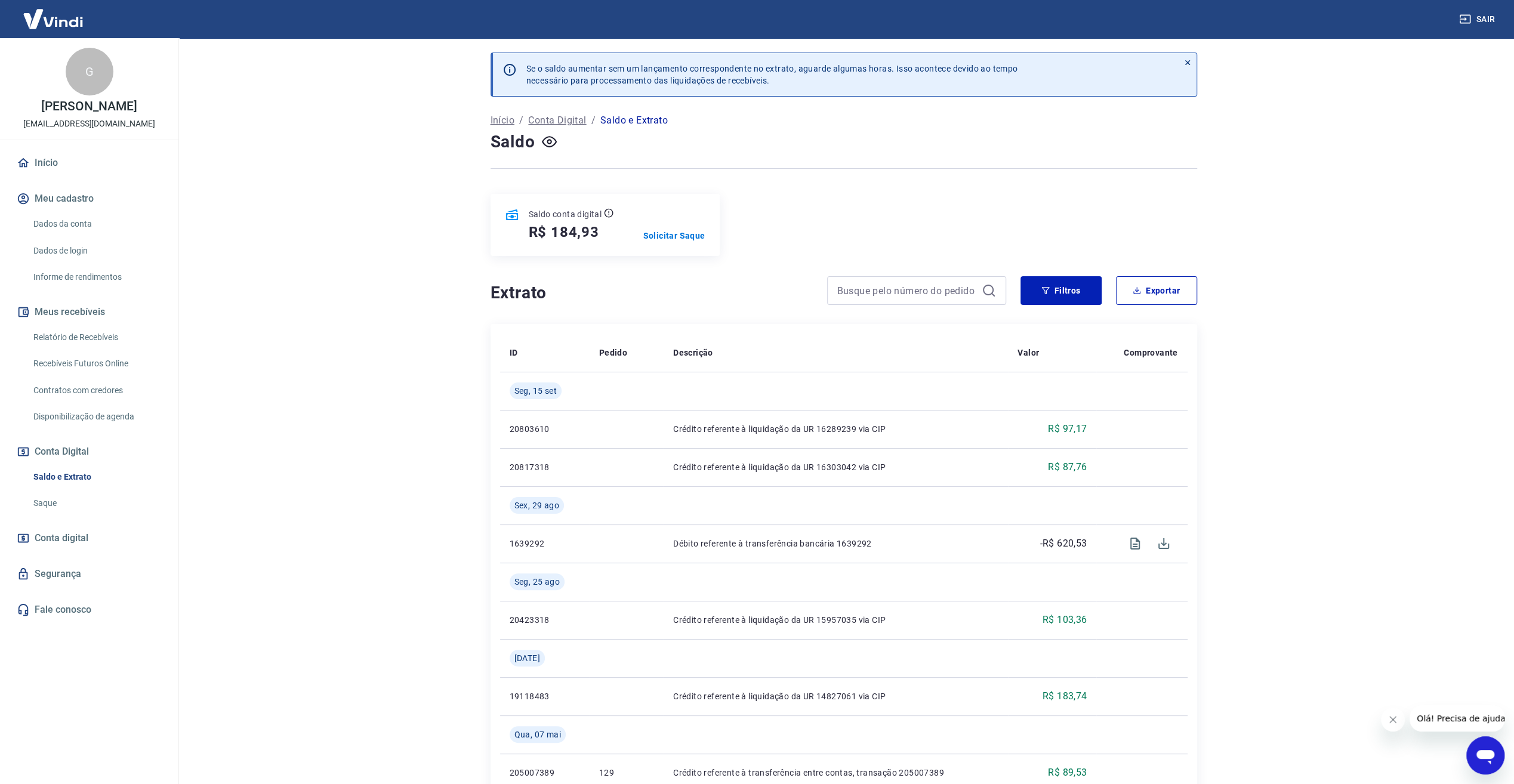
click at [67, 536] on span "Conta digital" at bounding box center [61, 538] width 54 height 16
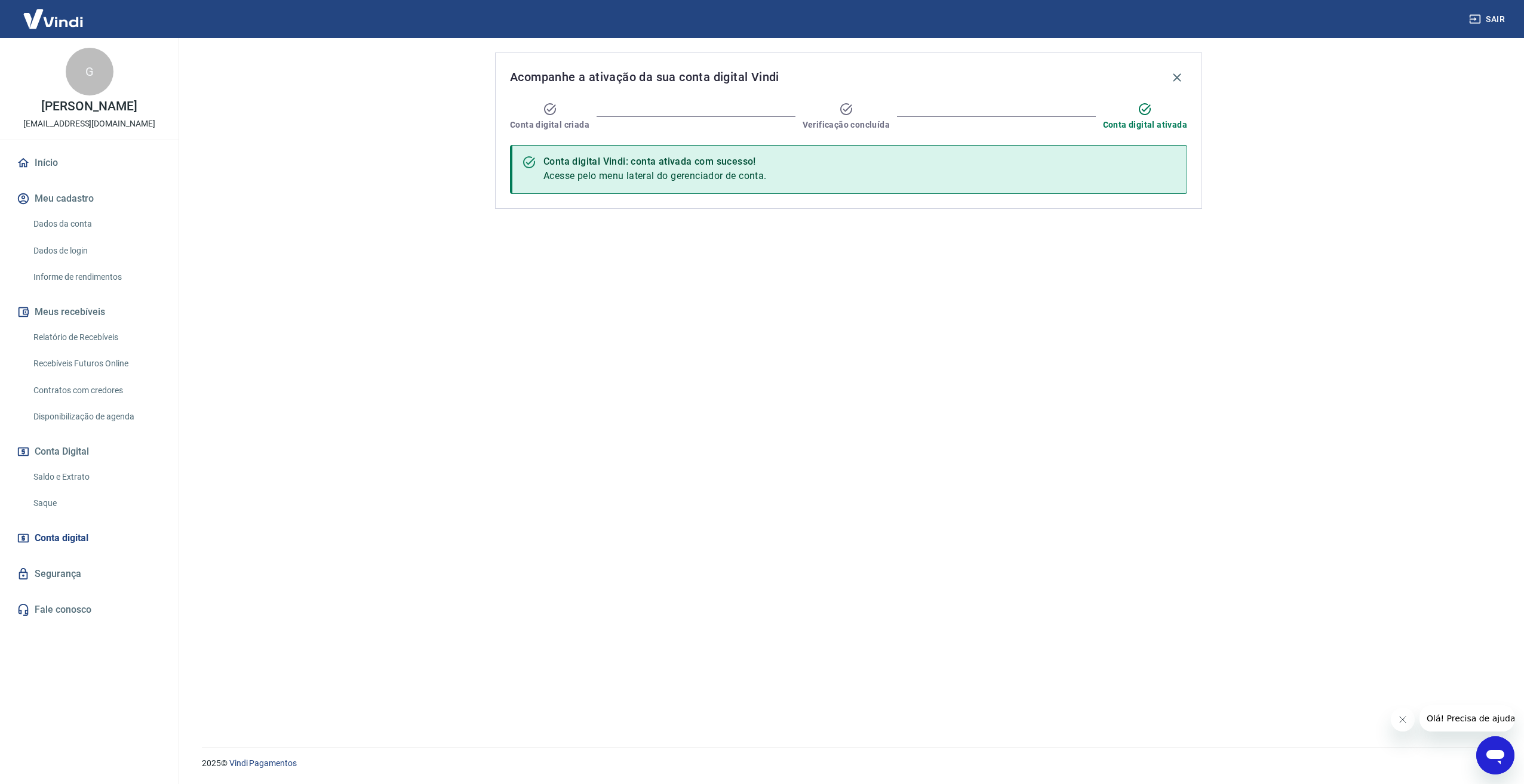
click at [73, 477] on link "Saldo e Extrato" at bounding box center [96, 477] width 135 height 25
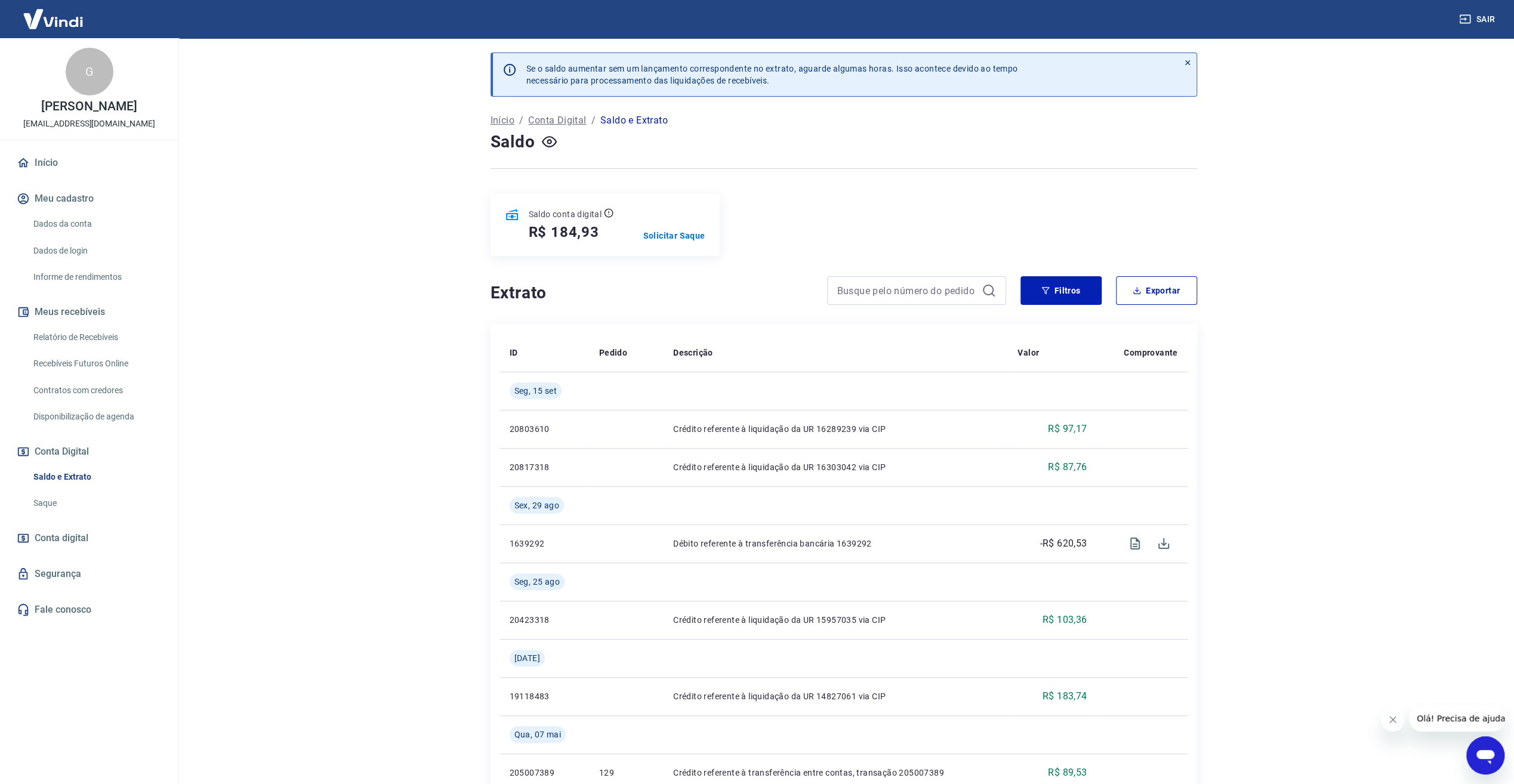
click at [39, 501] on link "Saque" at bounding box center [96, 503] width 135 height 25
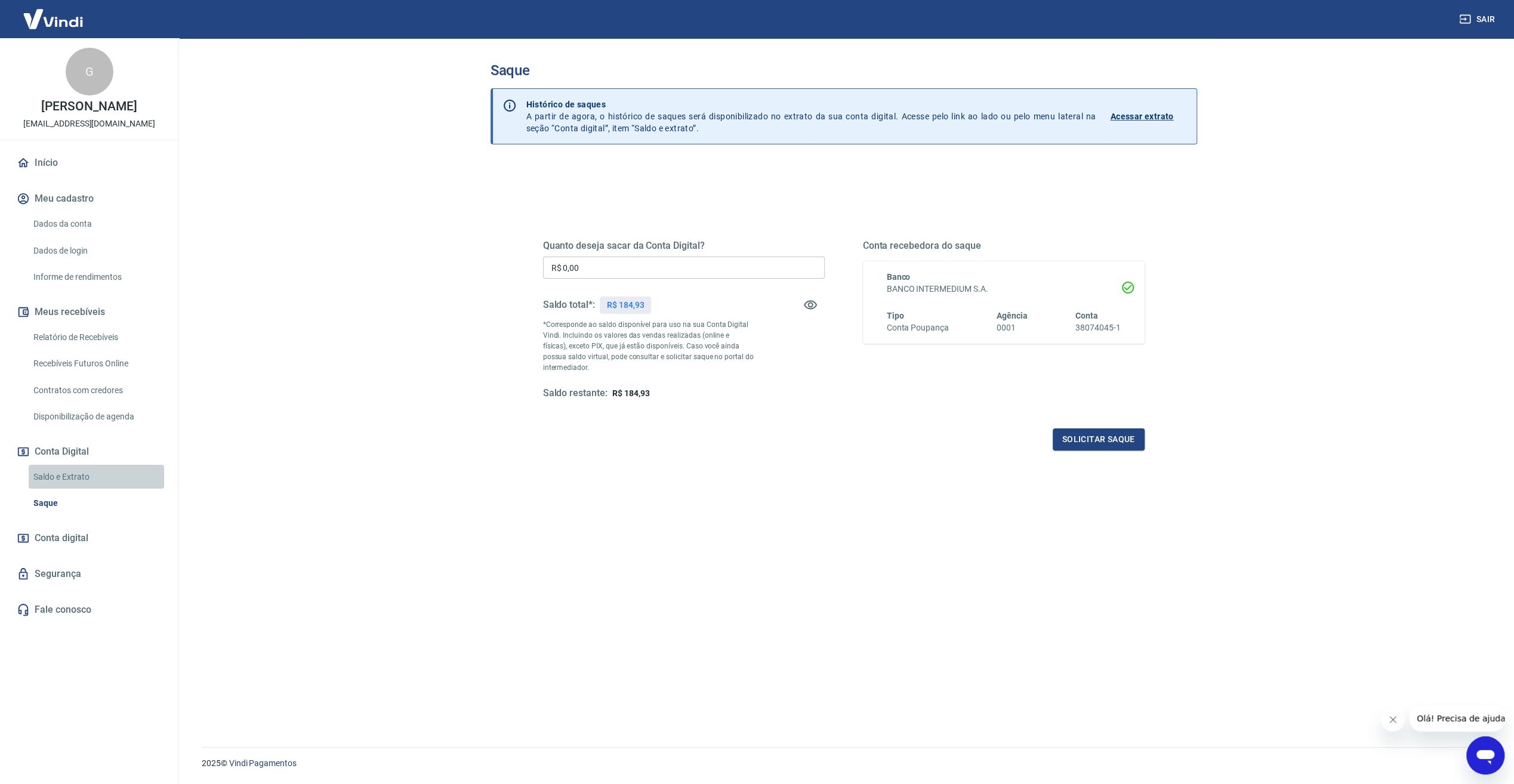
click at [66, 472] on link "Saldo e Extrato" at bounding box center [96, 477] width 135 height 25
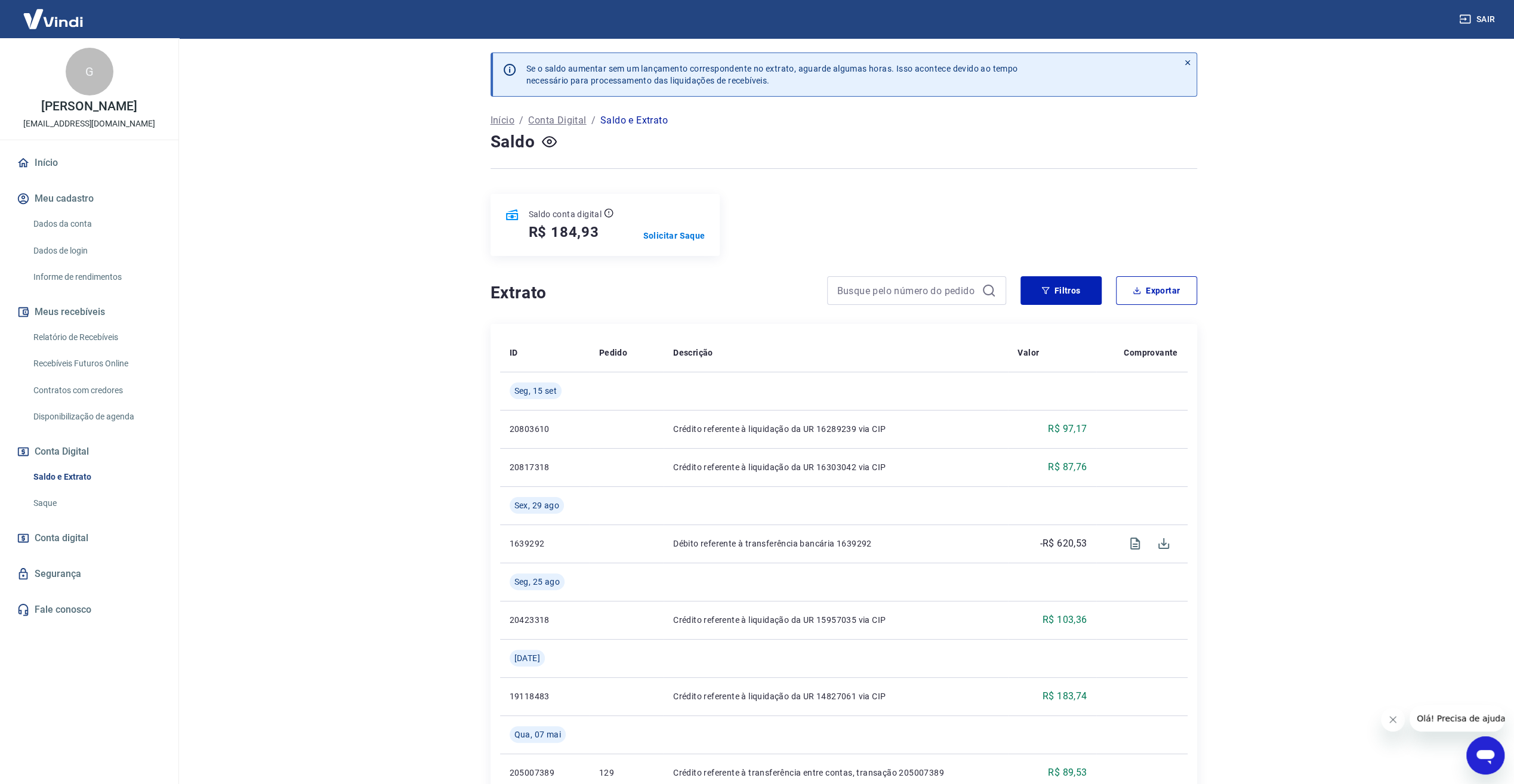
click at [70, 214] on link "Dados da conta" at bounding box center [96, 224] width 135 height 25
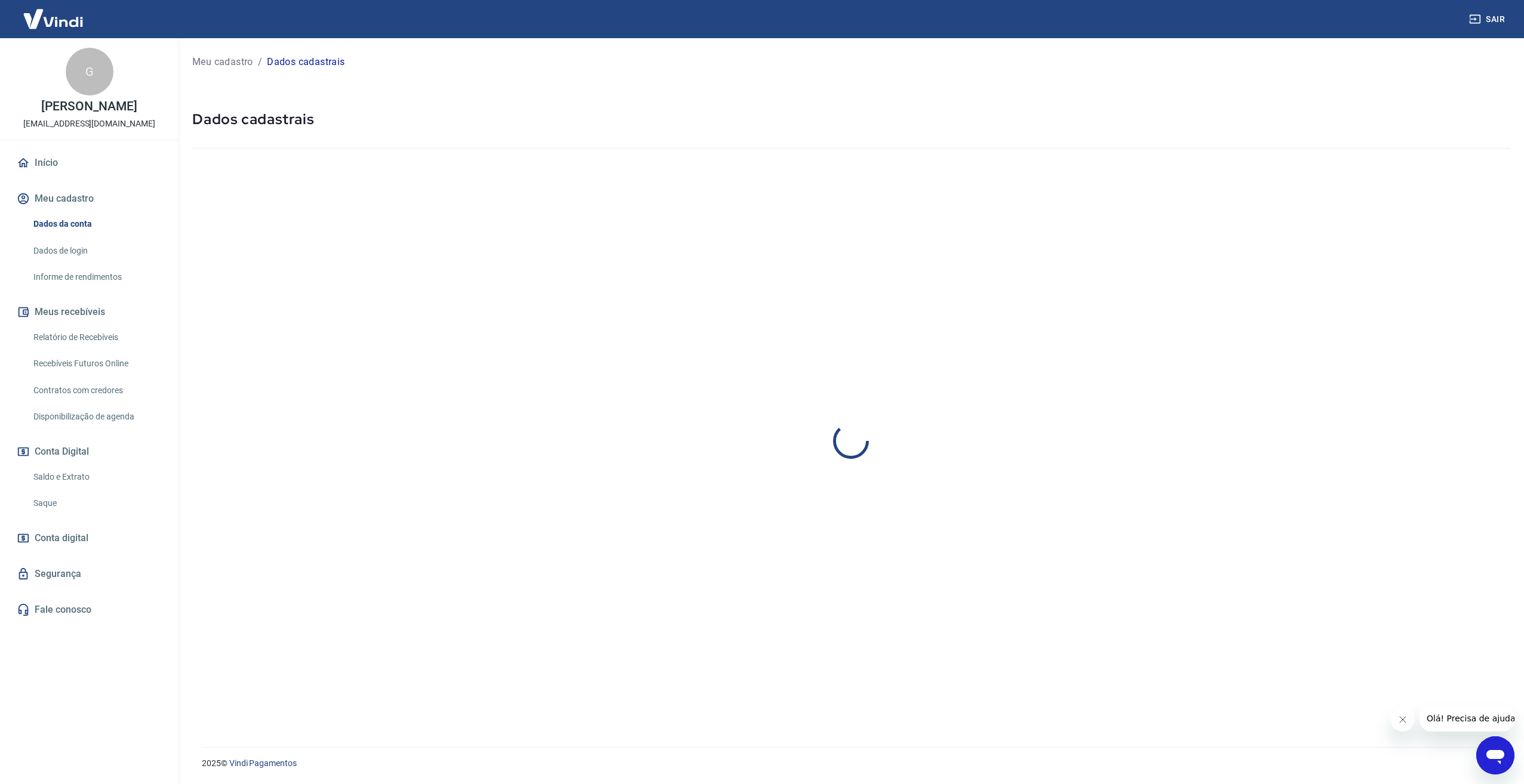
select select "SP"
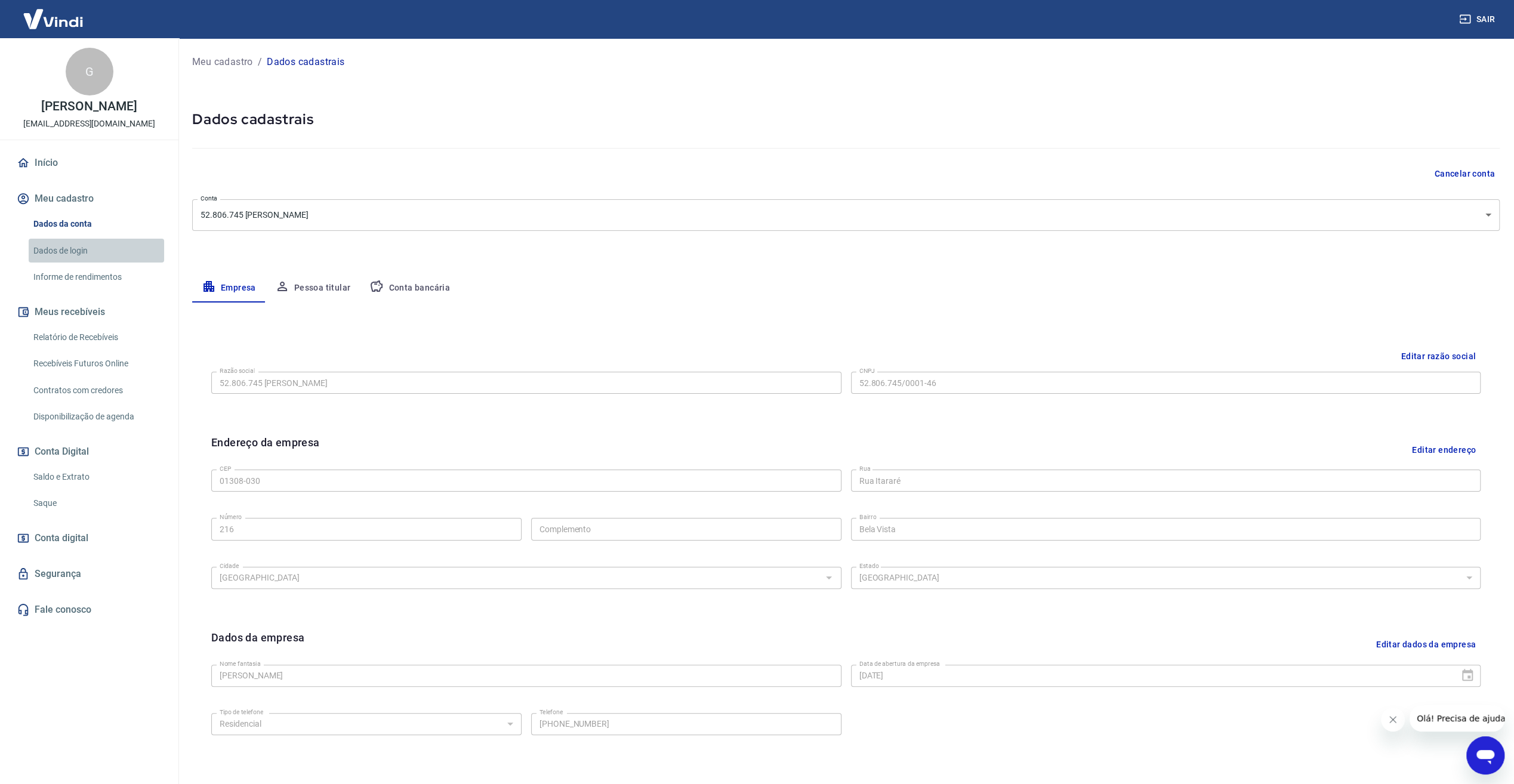
click at [66, 240] on link "Dados de login" at bounding box center [96, 251] width 135 height 25
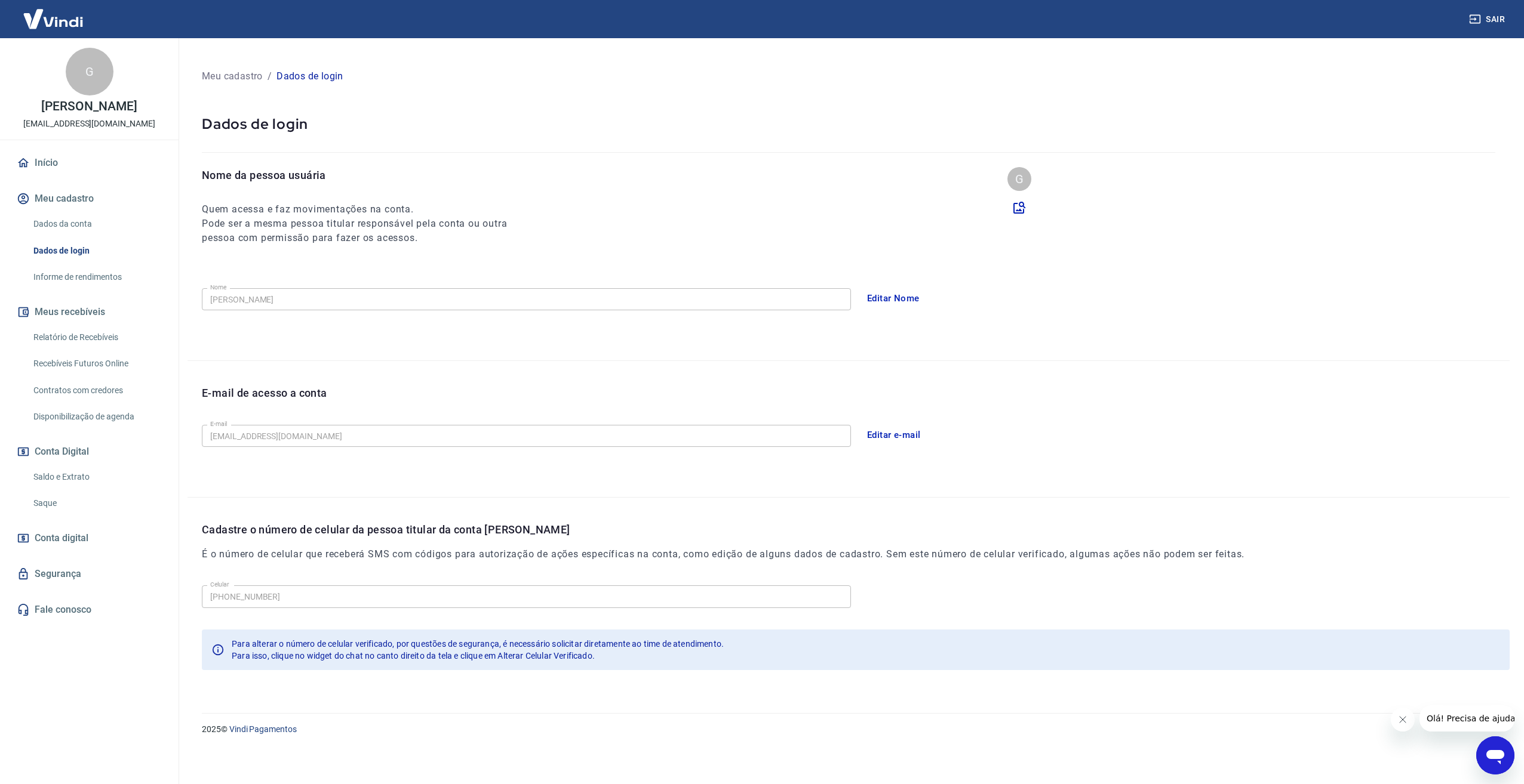
click at [70, 267] on link "Informe de rendimentos" at bounding box center [96, 277] width 135 height 25
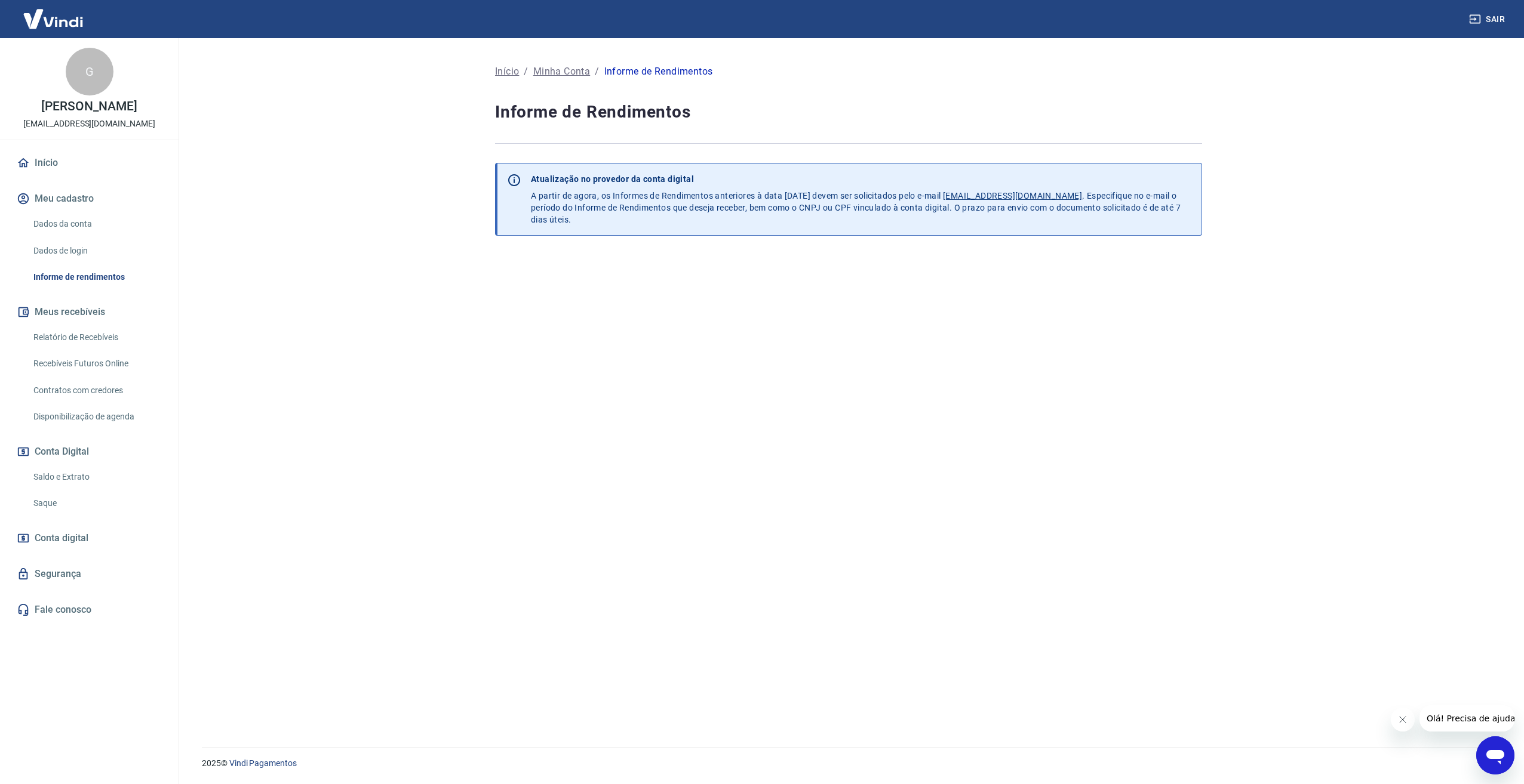
click at [92, 336] on link "Relatório de Recebíveis" at bounding box center [96, 337] width 135 height 25
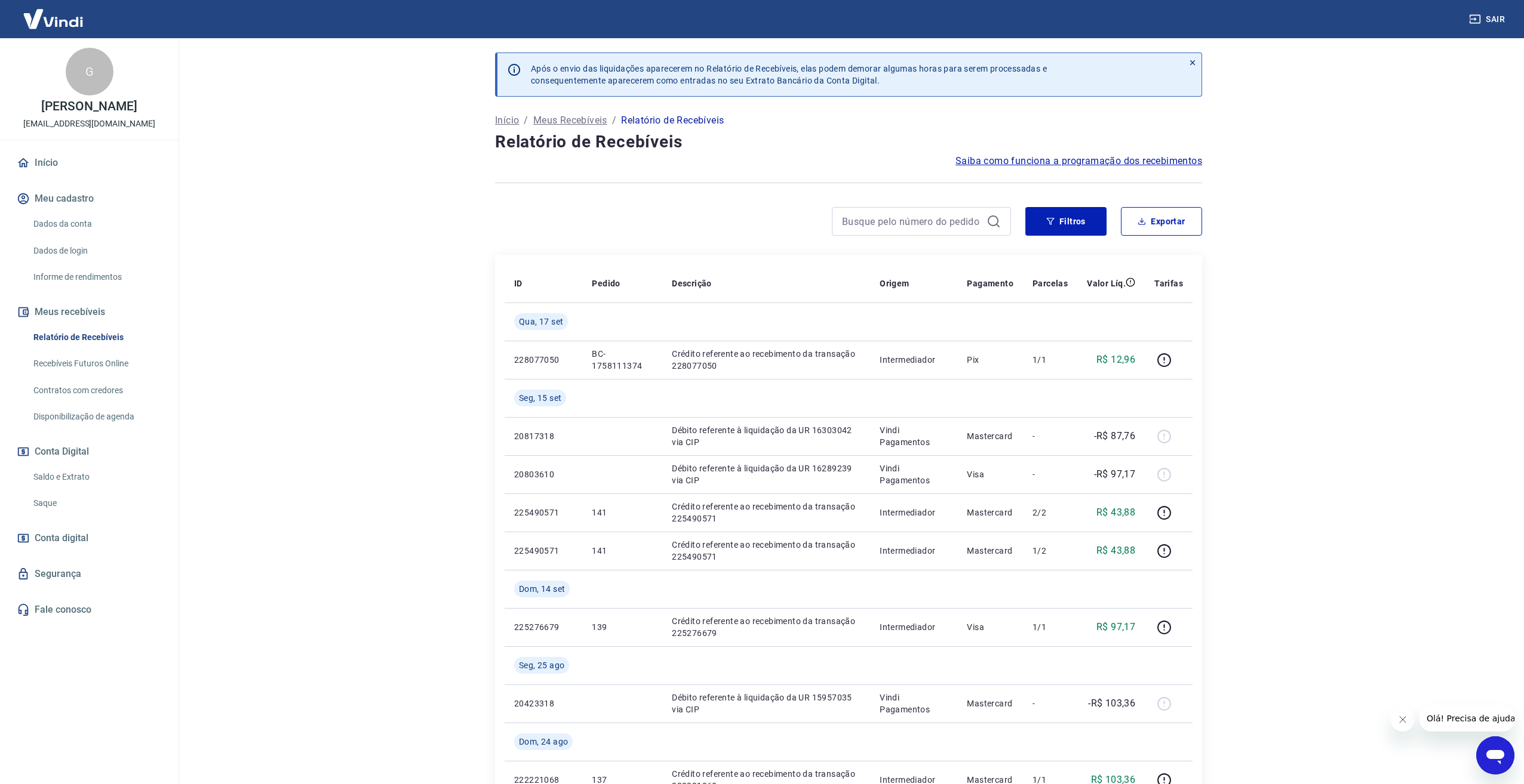
click at [97, 377] on div "Relatório de Recebíveis Recebíveis Futuros Online Contratos com credores Dispon…" at bounding box center [90, 376] width 150 height 103
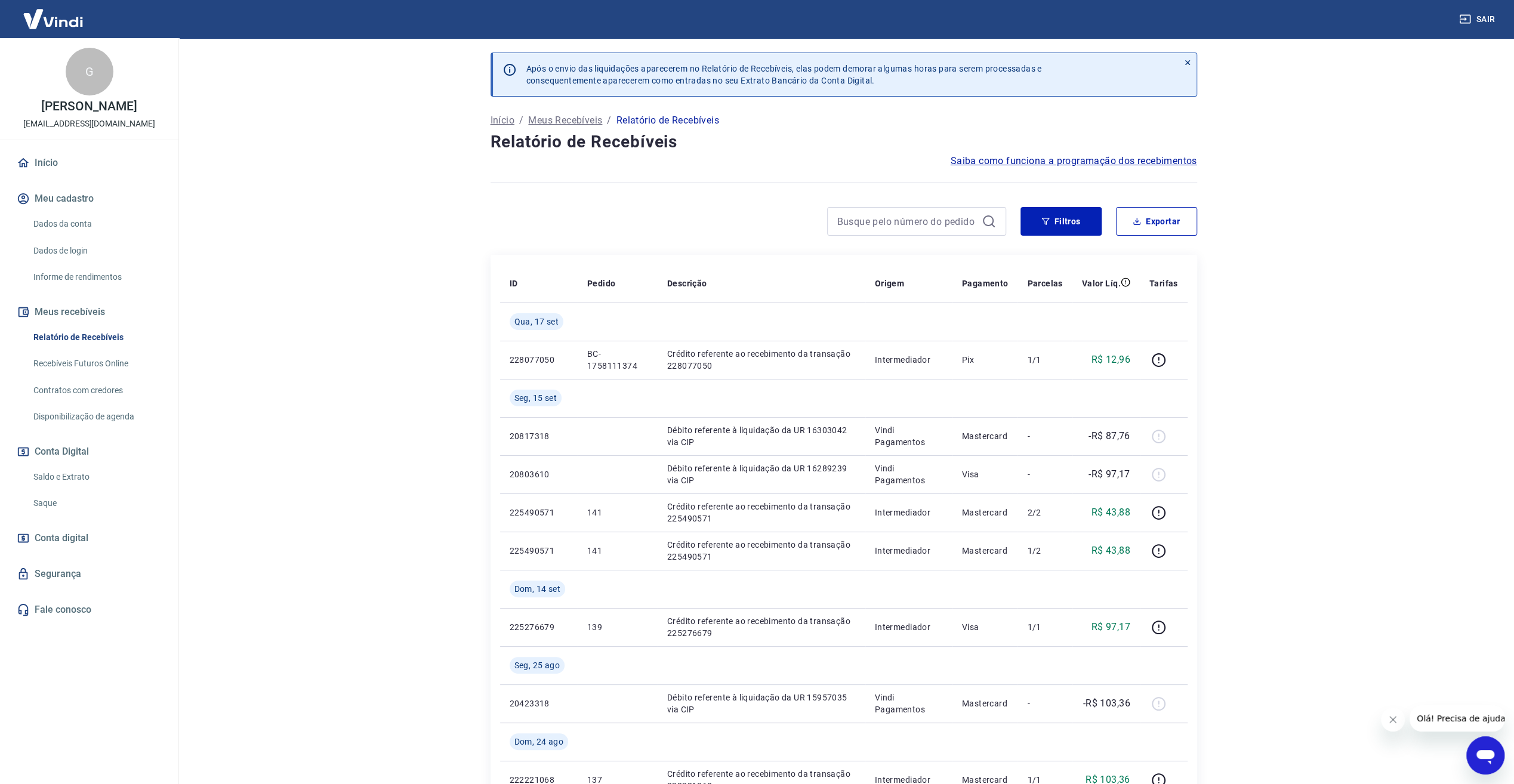
click at [97, 365] on link "Recebíveis Futuros Online" at bounding box center [96, 363] width 135 height 25
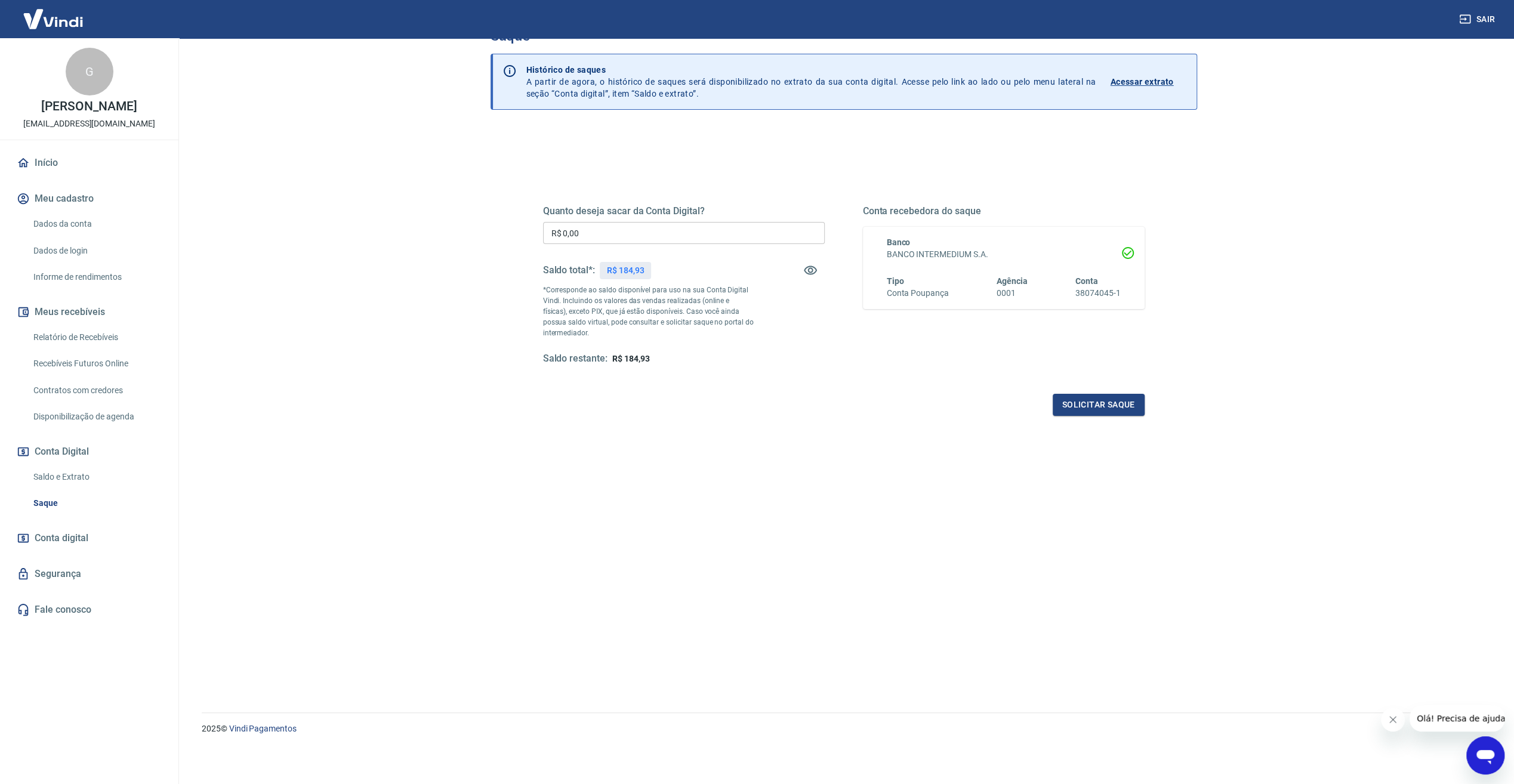
scroll to position [36, 0]
click at [806, 268] on icon "button" at bounding box center [811, 269] width 15 height 15
click at [810, 268] on icon "button" at bounding box center [811, 269] width 15 height 15
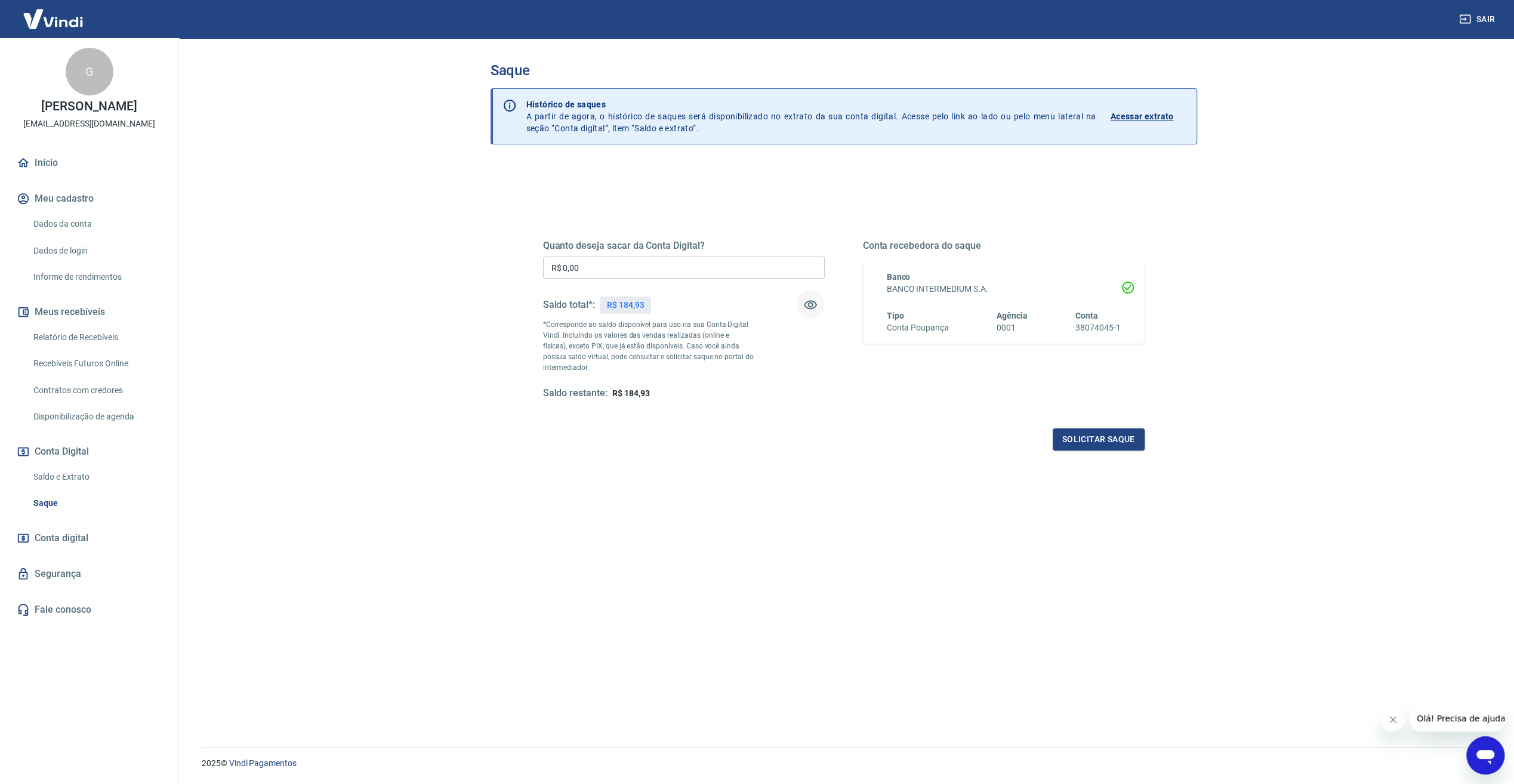
scroll to position [0, 0]
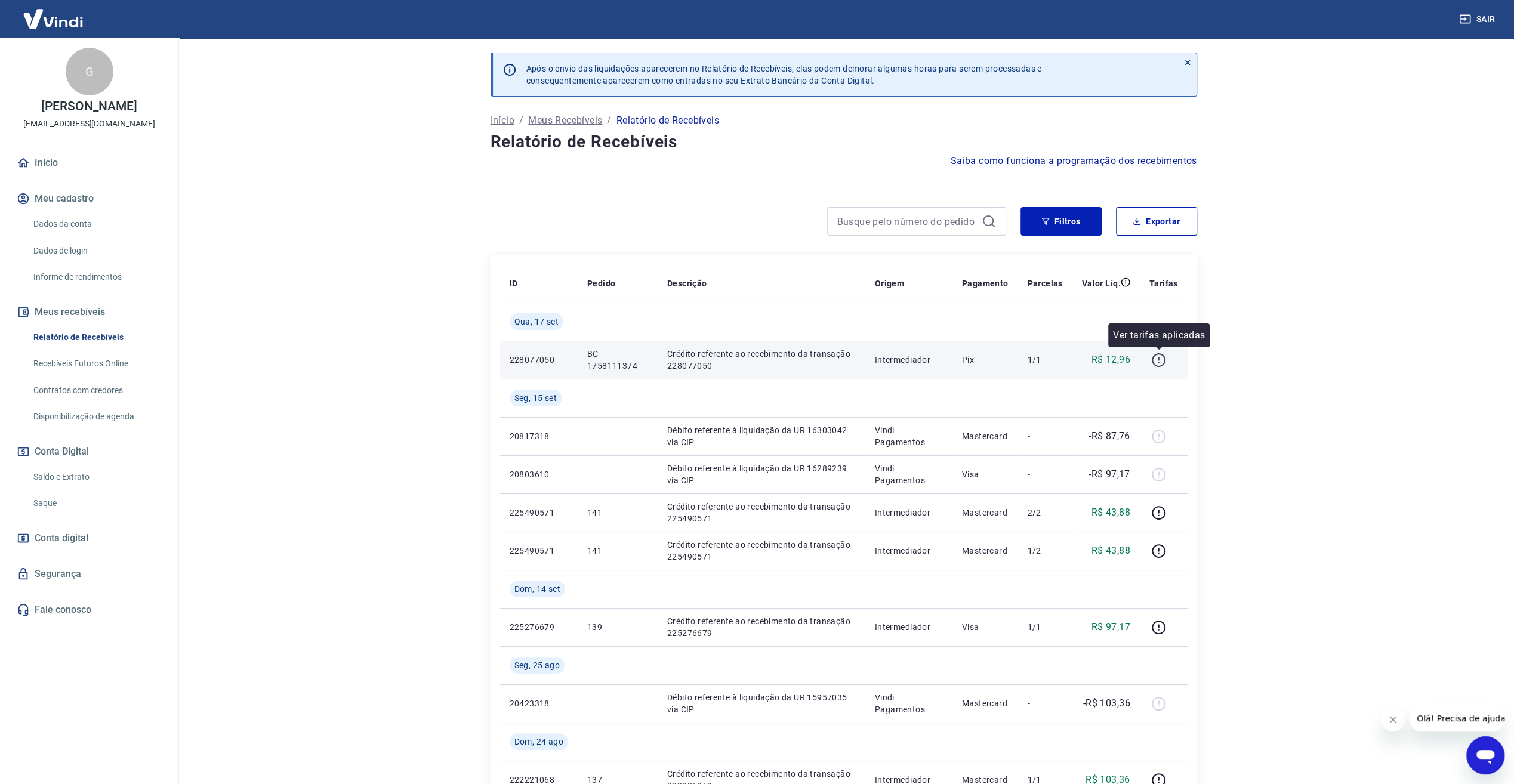
click at [1156, 359] on icon "button" at bounding box center [1158, 360] width 15 height 15
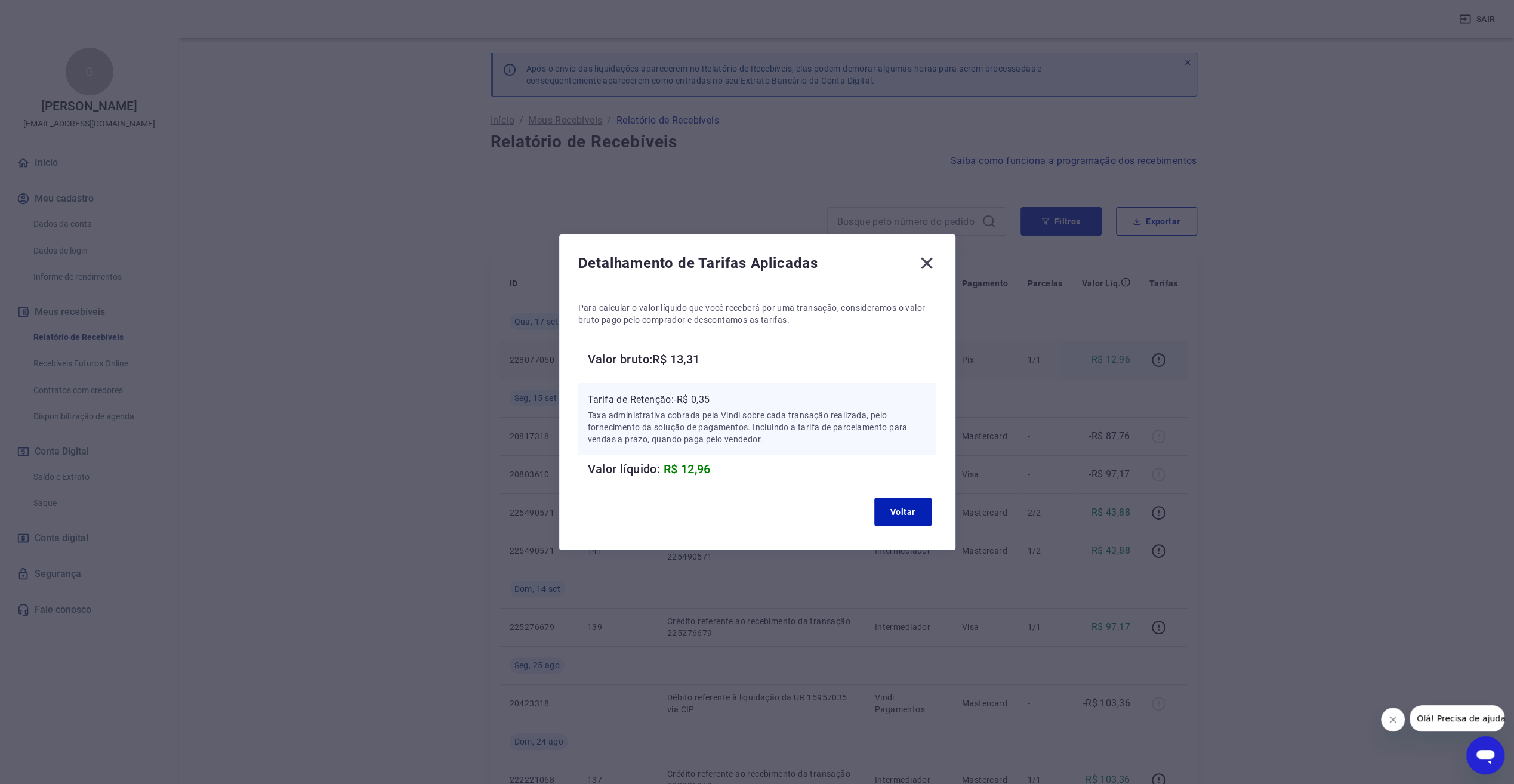
click at [932, 267] on icon at bounding box center [927, 263] width 19 height 19
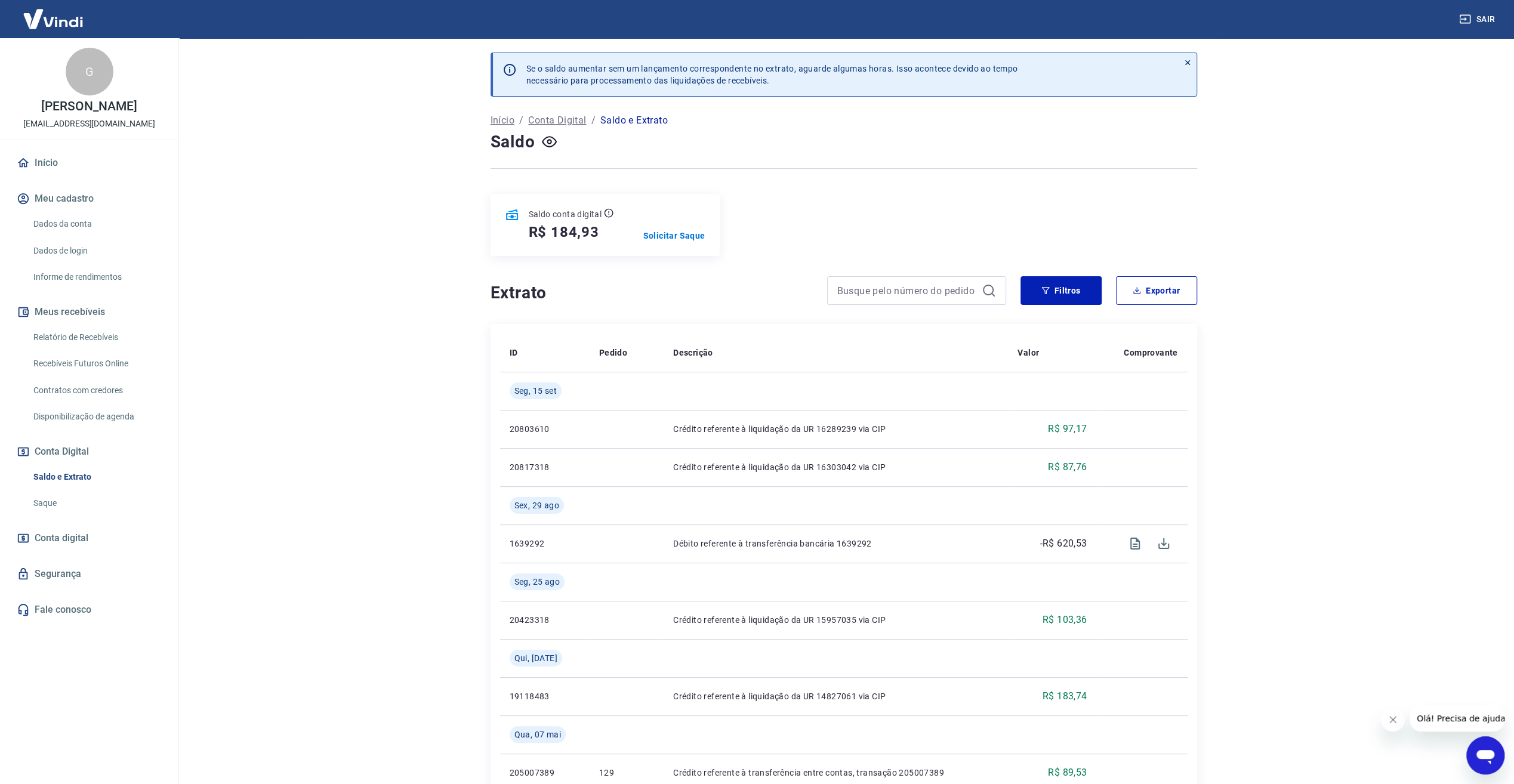
click at [559, 117] on p "Conta Digital" at bounding box center [556, 121] width 58 height 15
click at [507, 121] on p "Início" at bounding box center [502, 121] width 24 height 15
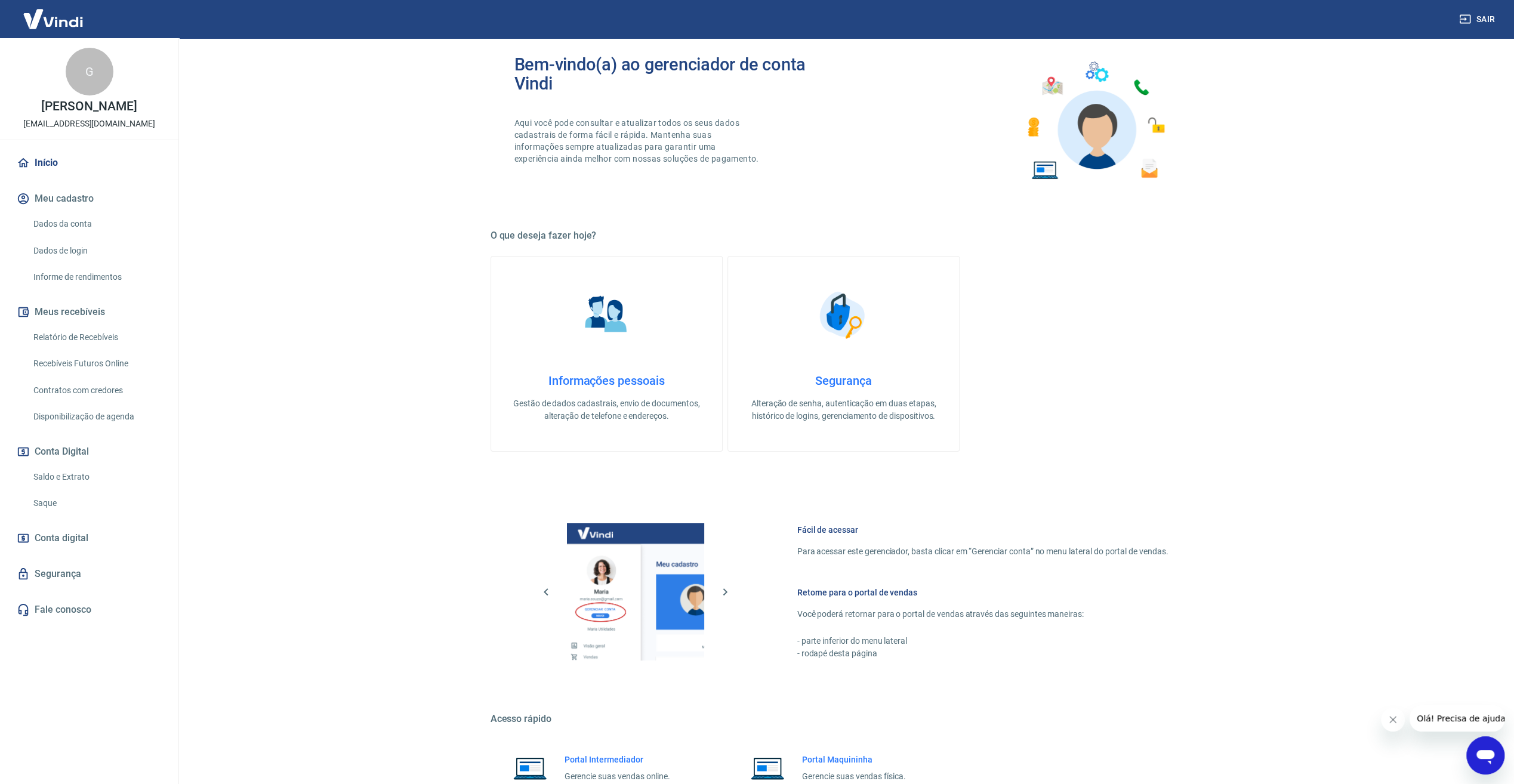
scroll to position [145, 0]
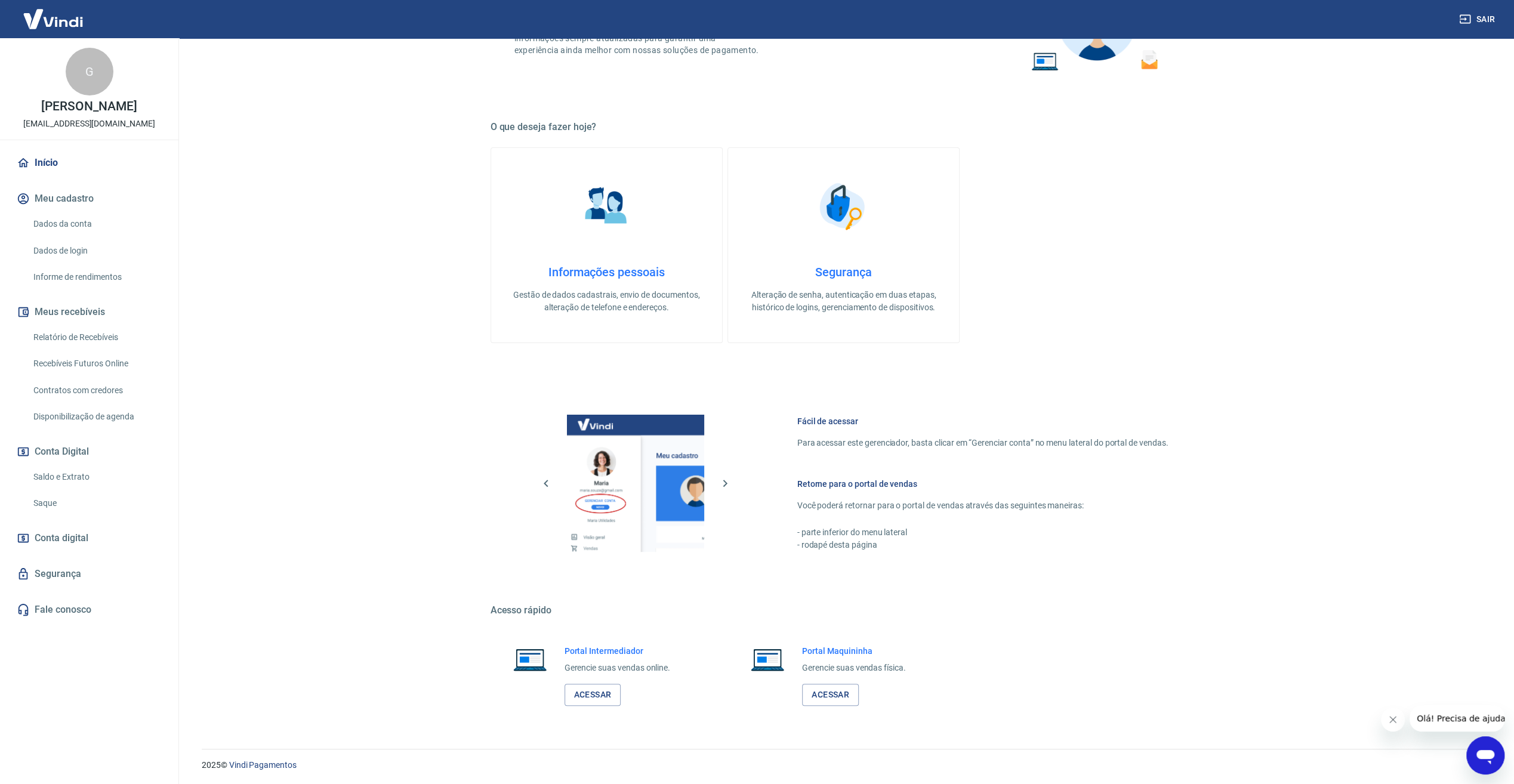
click at [123, 364] on link "Recebíveis Futuros Online" at bounding box center [96, 363] width 135 height 25
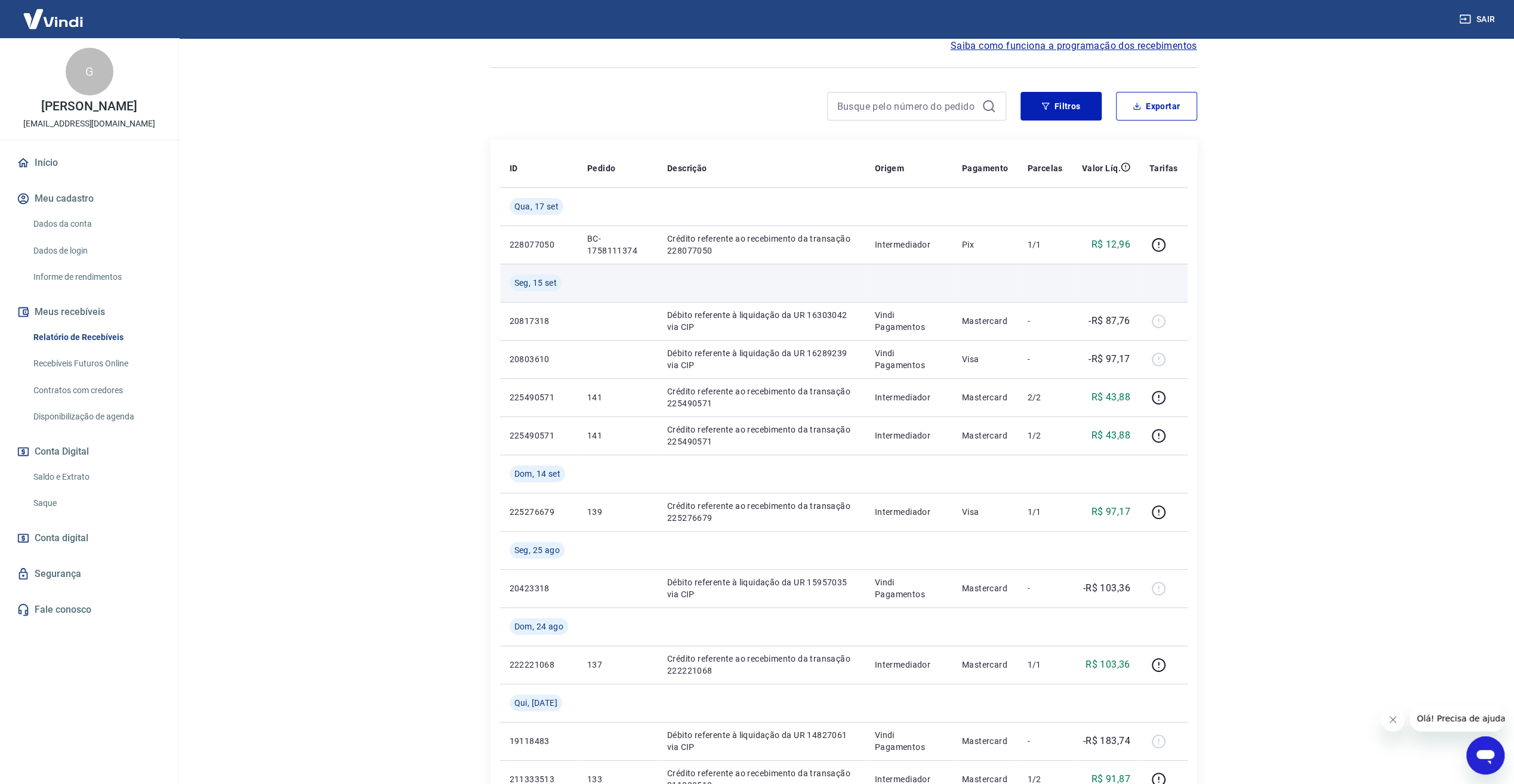
scroll to position [119, 0]
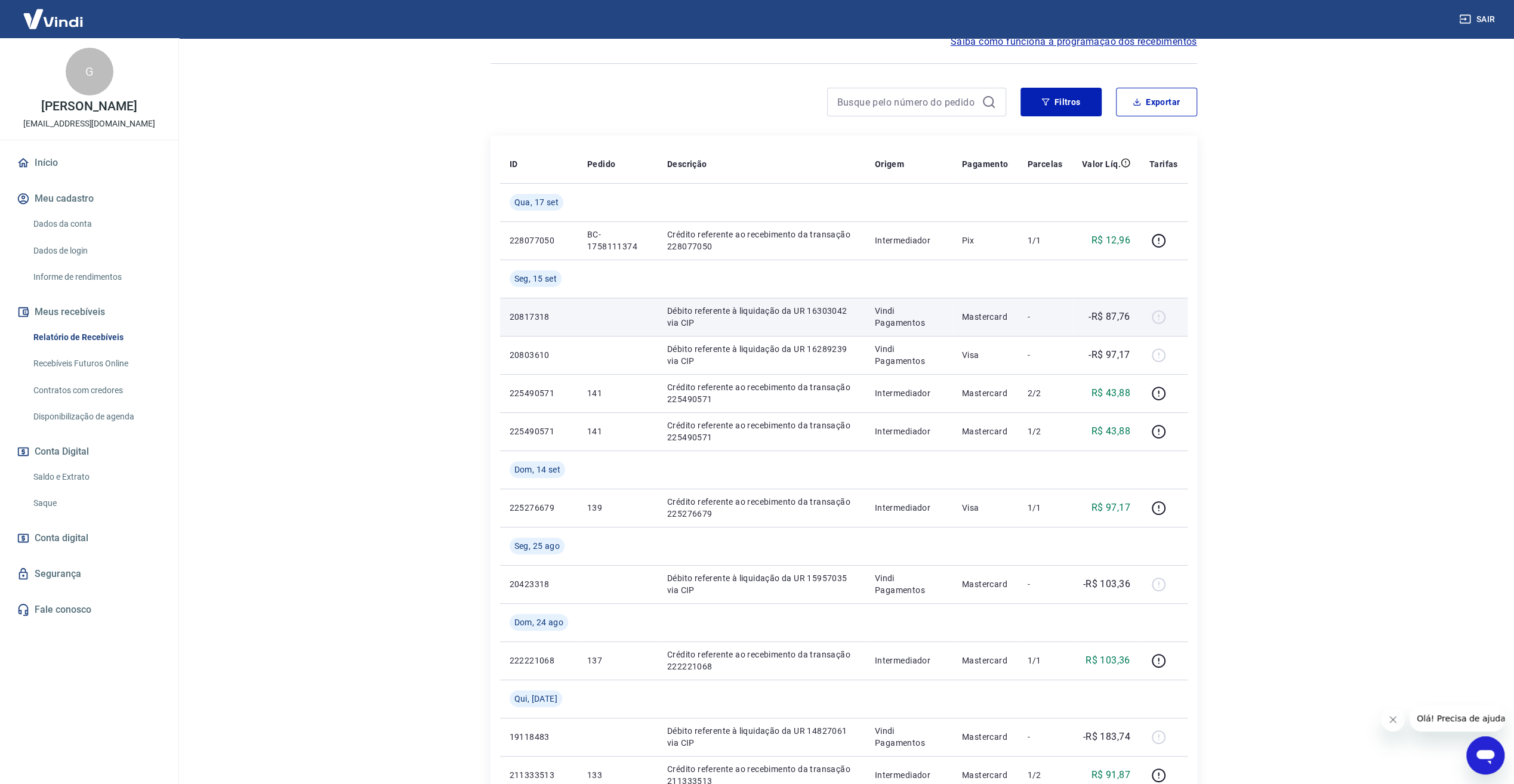
click at [1161, 311] on div at bounding box center [1163, 317] width 28 height 19
drag, startPoint x: 831, startPoint y: 314, endPoint x: 822, endPoint y: 316, distance: 9.2
click at [826, 315] on p "Débito referente à liquidação da UR 16303042 via CIP" at bounding box center [761, 317] width 188 height 24
drag, startPoint x: 586, startPoint y: 310, endPoint x: 517, endPoint y: 317, distance: 69.4
click at [578, 313] on td at bounding box center [617, 317] width 80 height 38
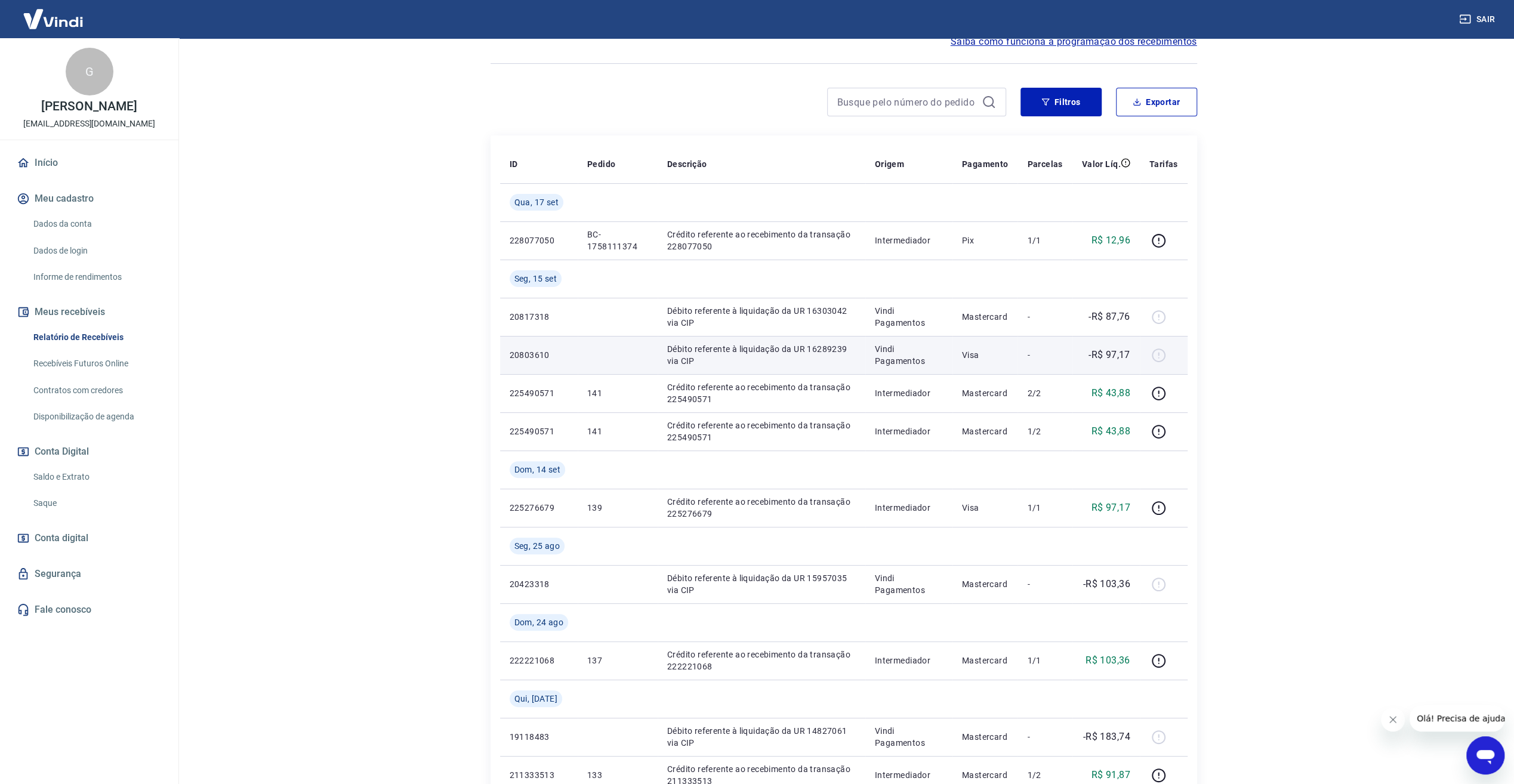
click at [540, 371] on td "20803610" at bounding box center [539, 355] width 78 height 38
